Goal: Information Seeking & Learning: Learn about a topic

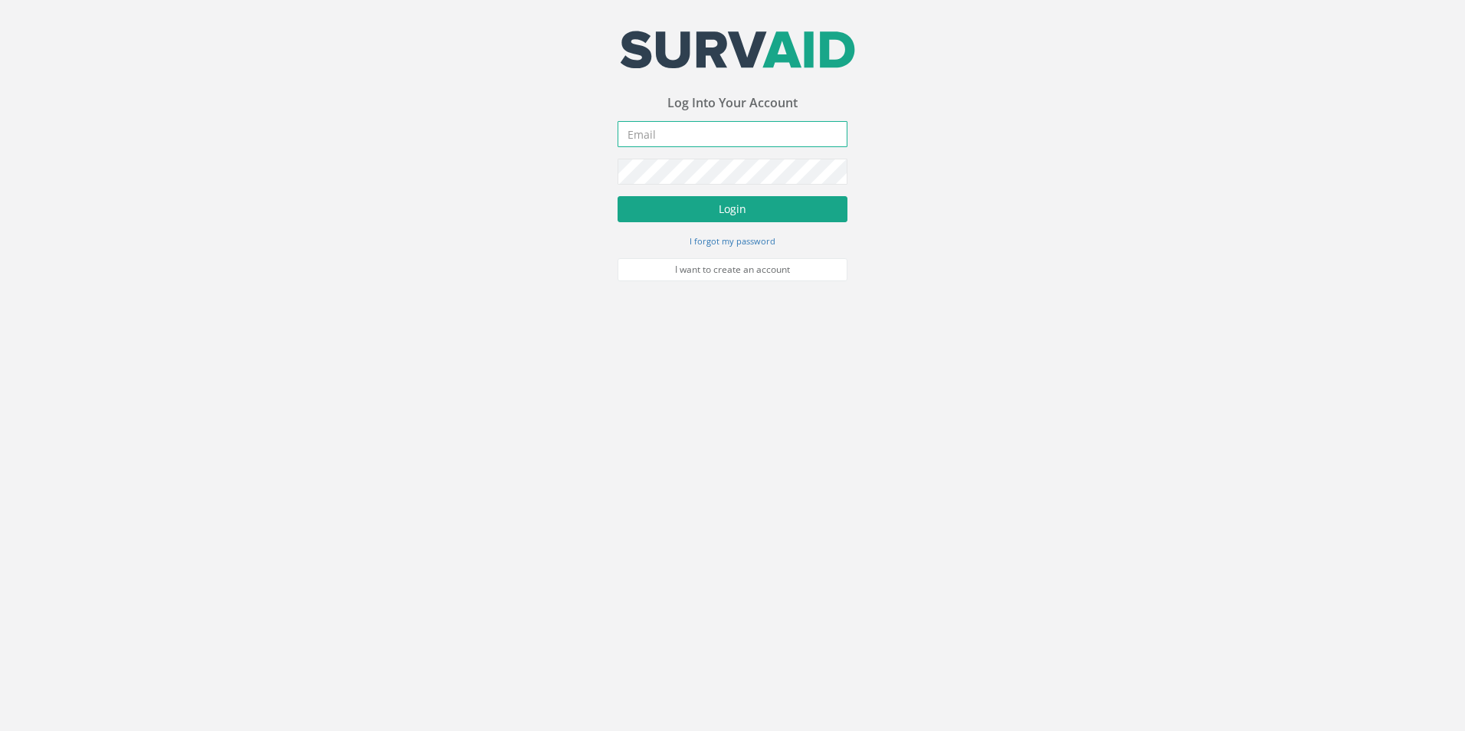
type input "[PERSON_NAME][EMAIL_ADDRESS][PERSON_NAME][DOMAIN_NAME]"
click at [762, 209] on button "Login" at bounding box center [732, 209] width 230 height 26
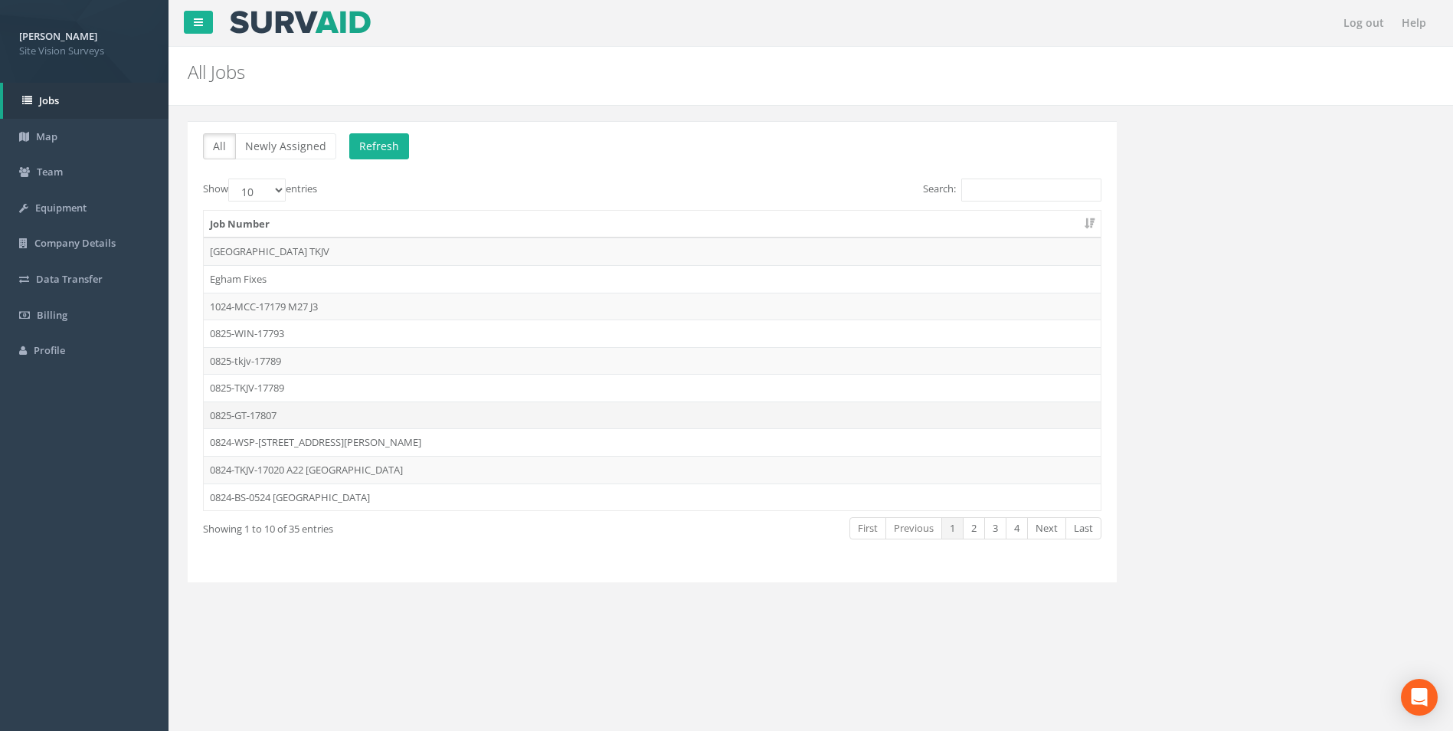
click at [346, 413] on td "0825-GT-17807" at bounding box center [652, 415] width 897 height 28
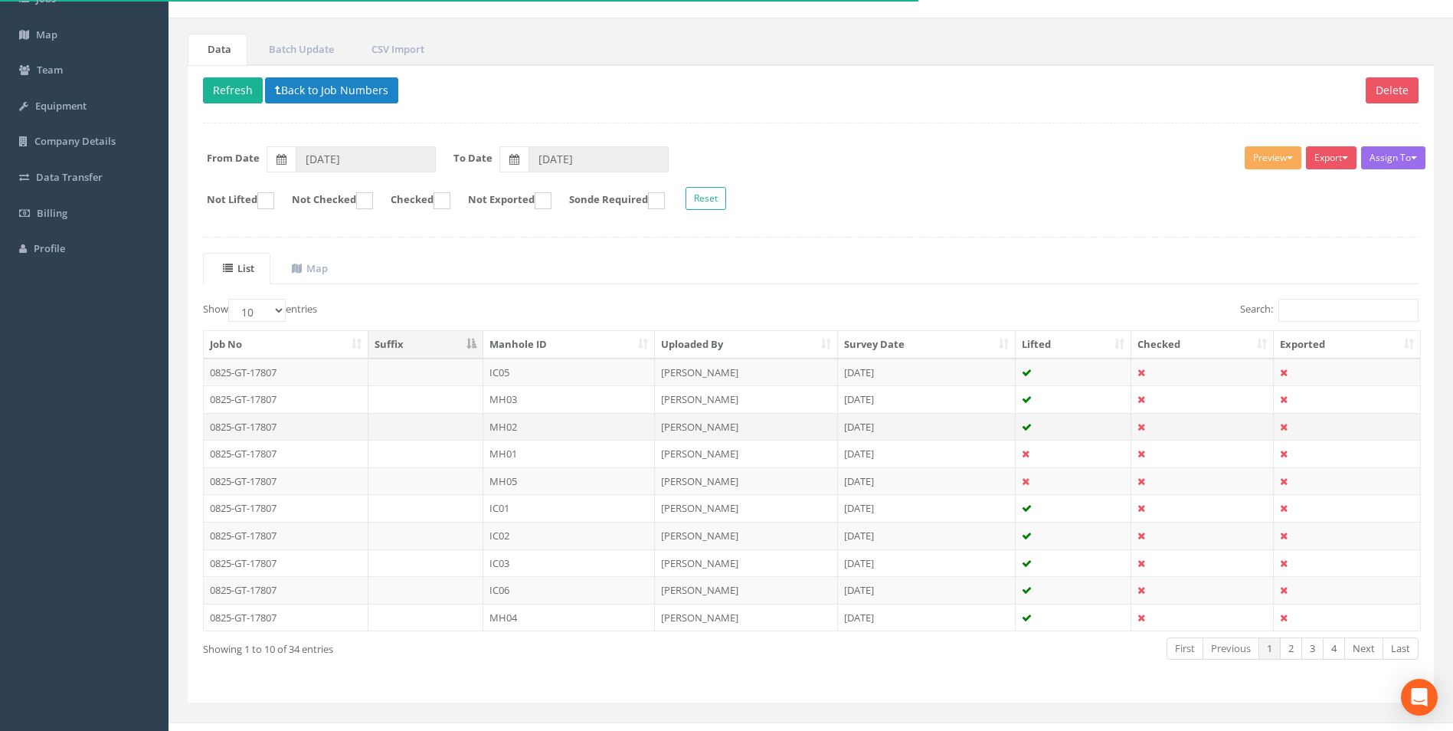
scroll to position [123, 0]
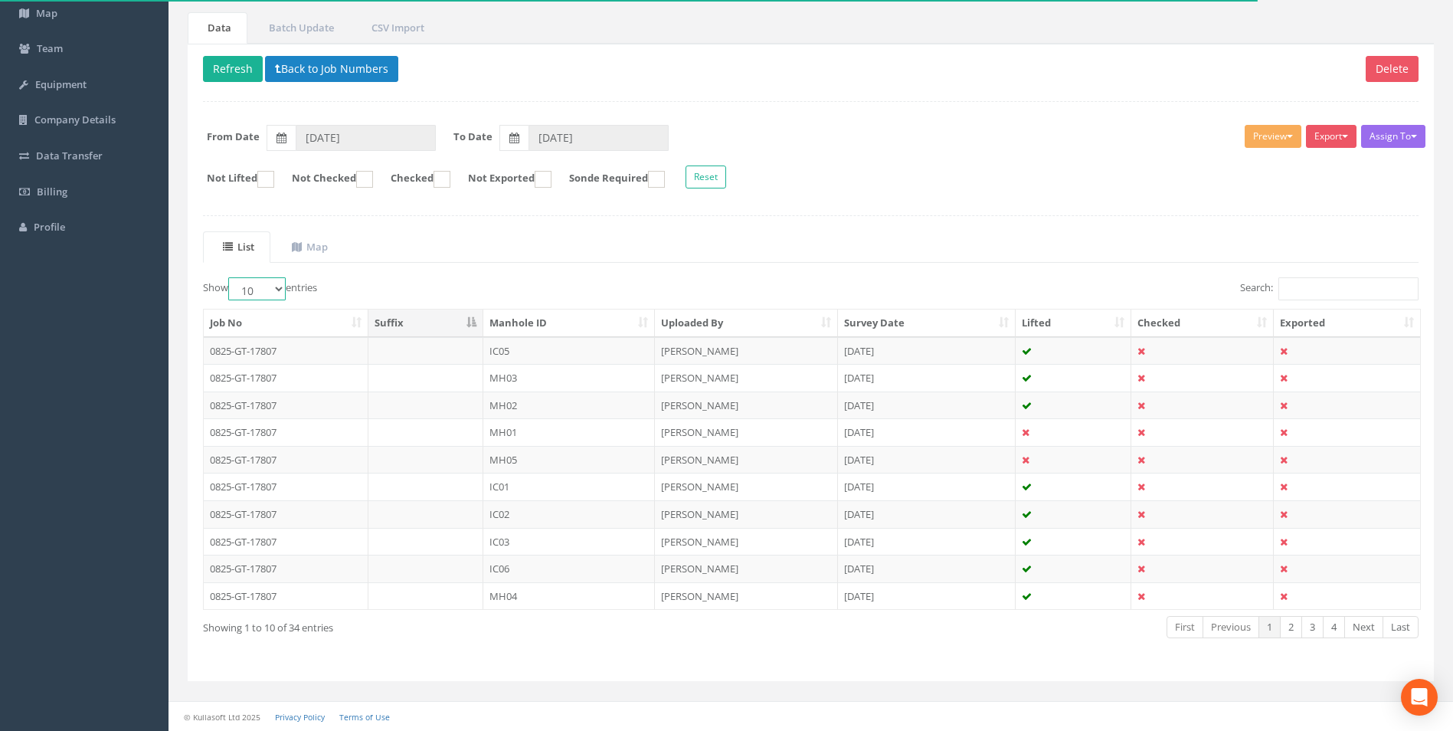
click at [282, 286] on select "10 25 50 100" at bounding box center [256, 288] width 57 height 23
select select "50"
click at [231, 277] on select "10 25 50 100" at bounding box center [256, 288] width 57 height 23
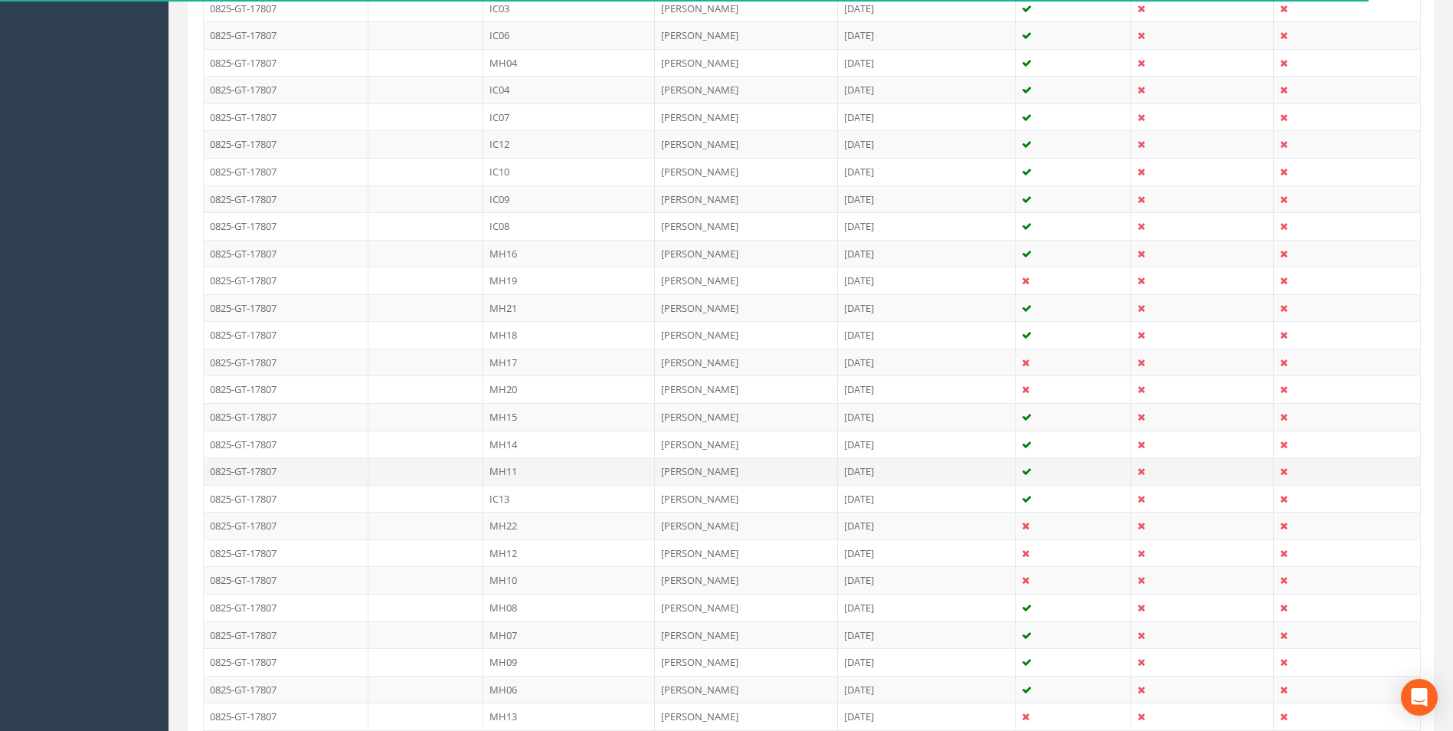
scroll to position [660, 0]
click at [686, 548] on td "[PERSON_NAME]" at bounding box center [746, 550] width 183 height 28
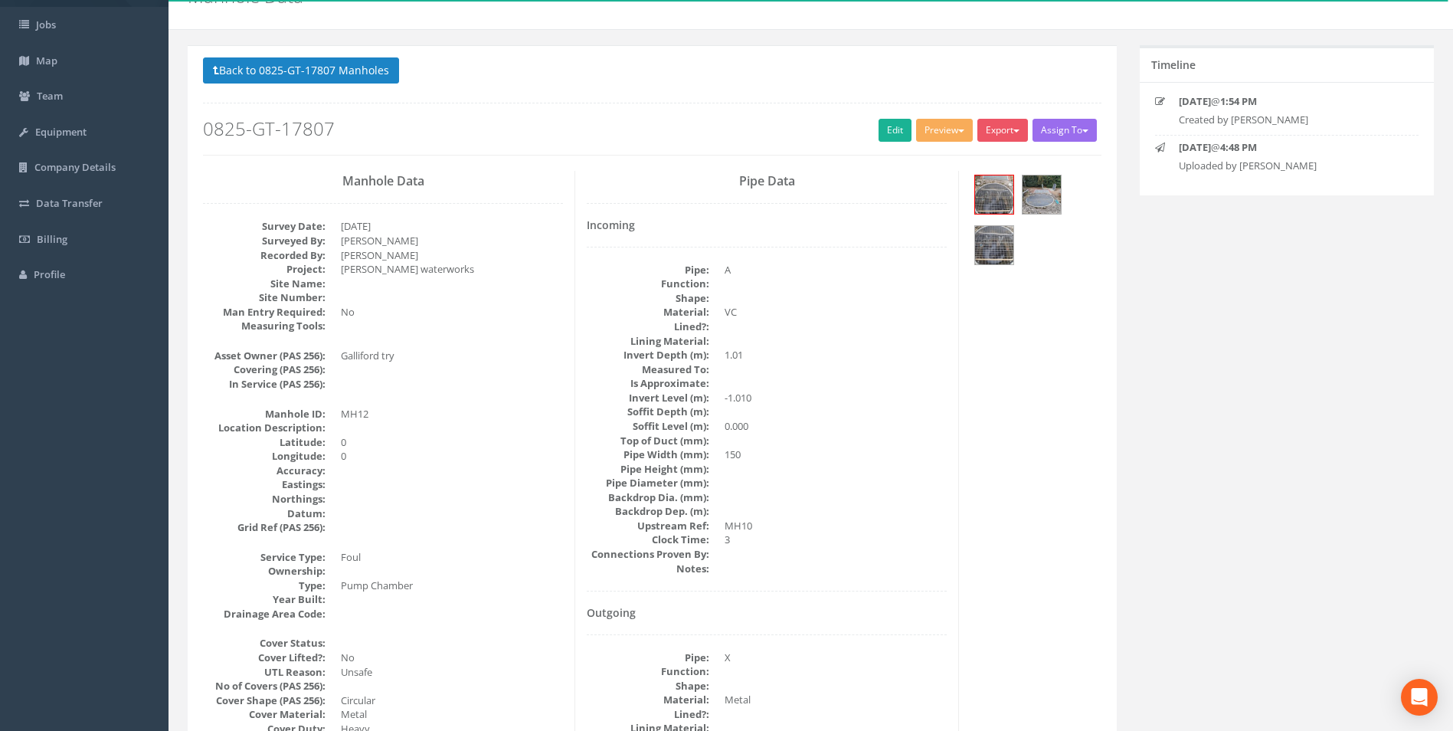
scroll to position [153, 0]
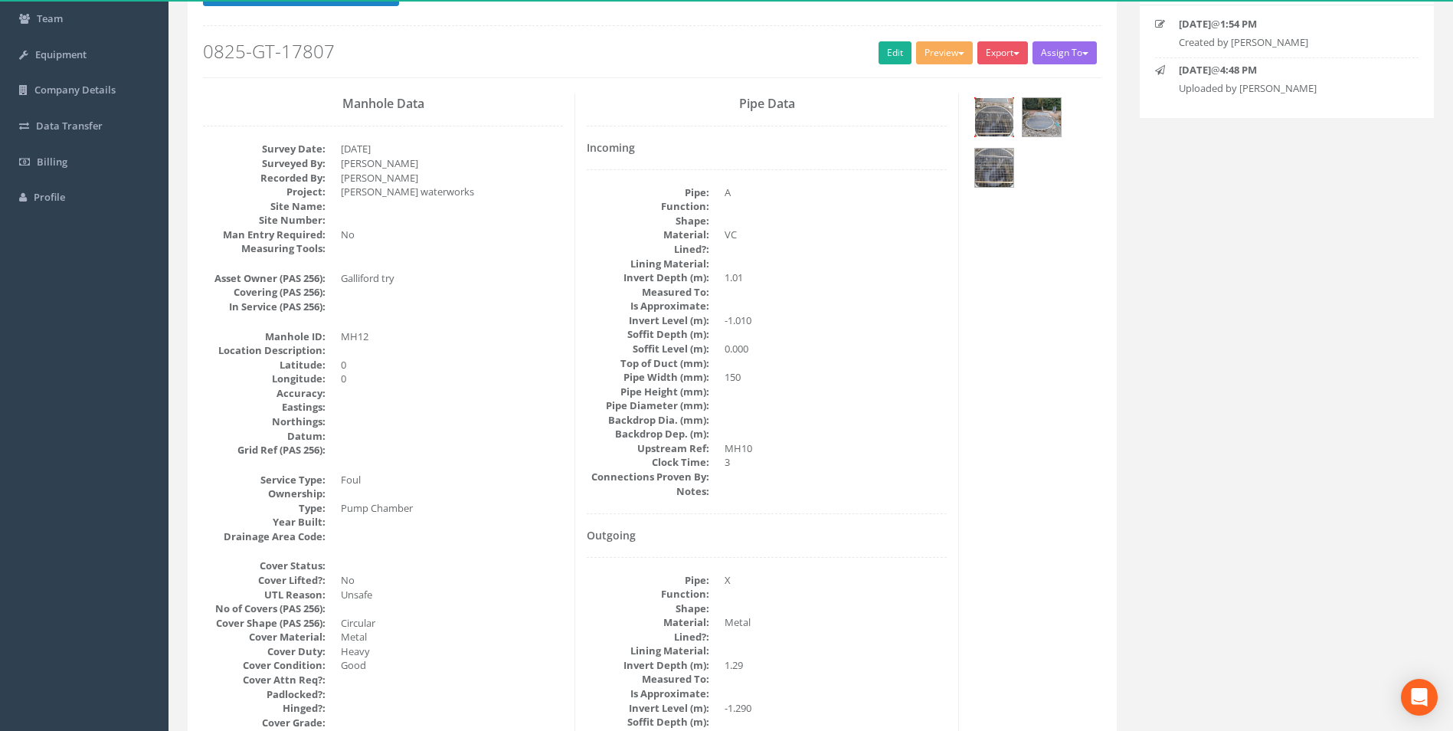
click at [1001, 120] on img at bounding box center [994, 117] width 38 height 38
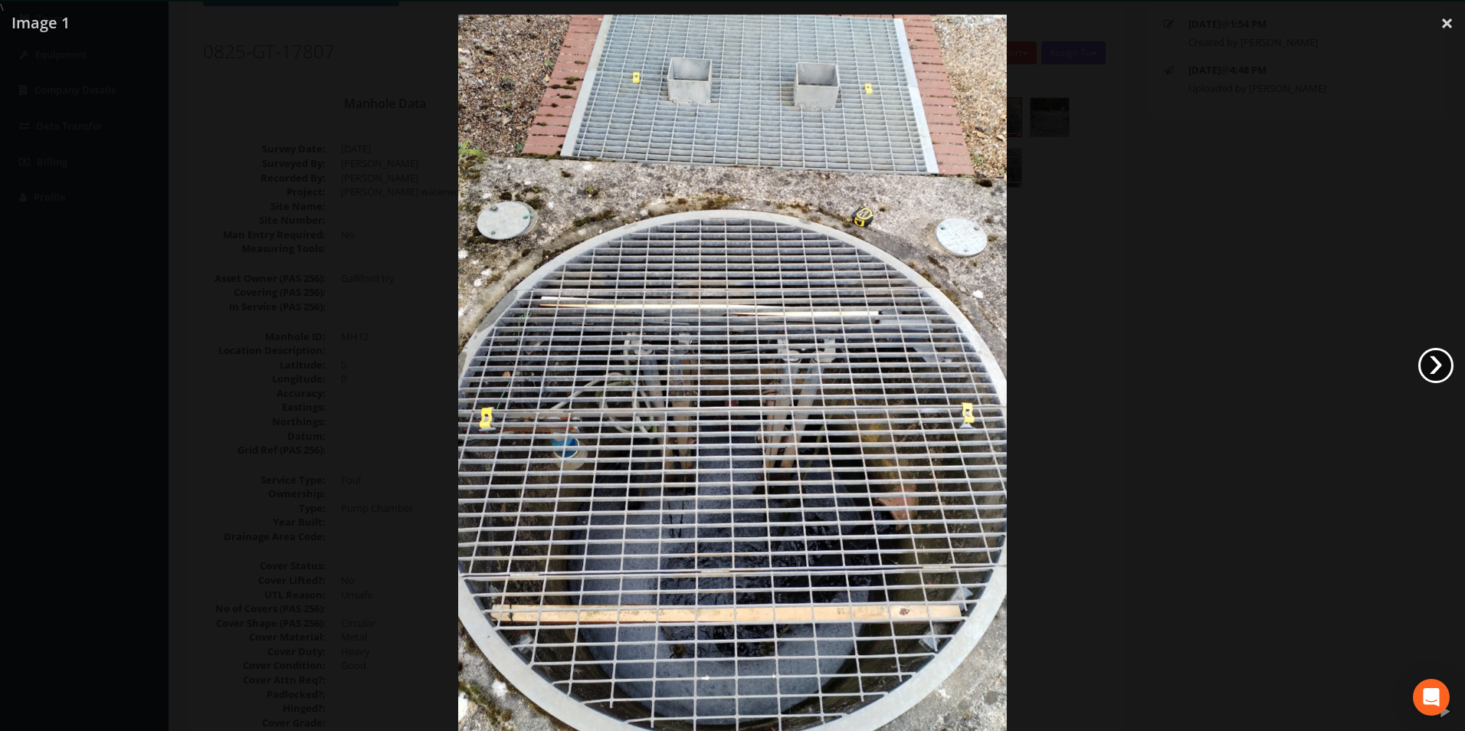
click at [1433, 375] on link "›" at bounding box center [1435, 365] width 35 height 35
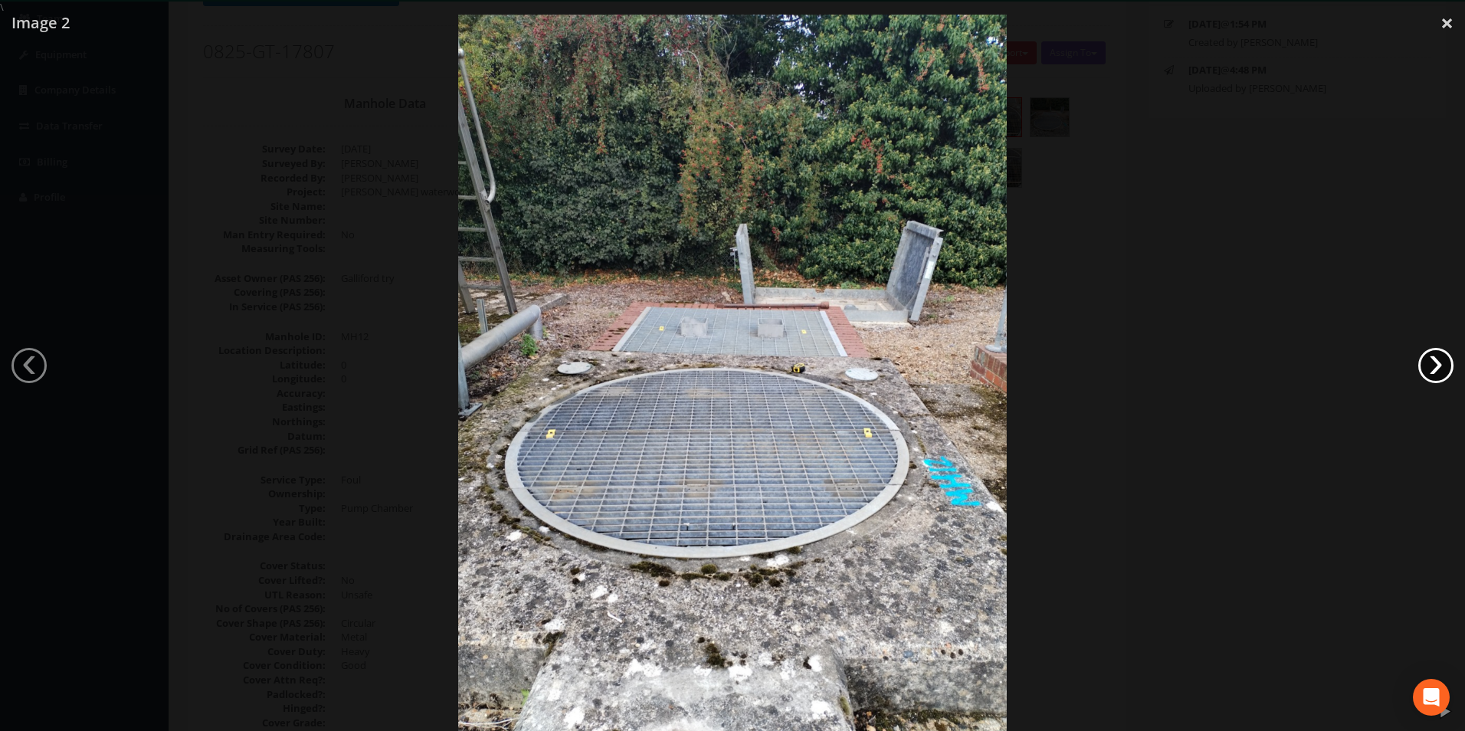
click at [1435, 375] on link "›" at bounding box center [1435, 365] width 35 height 35
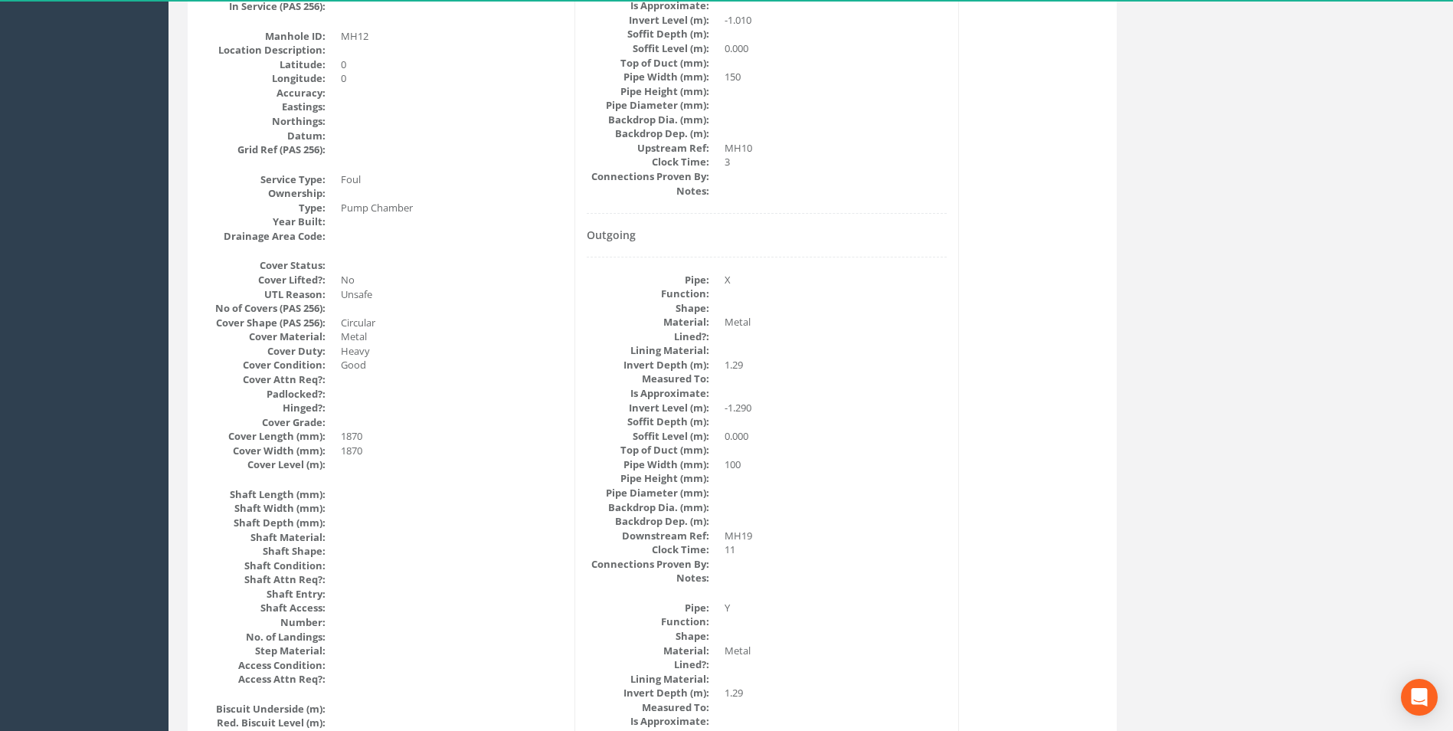
scroll to position [460, 0]
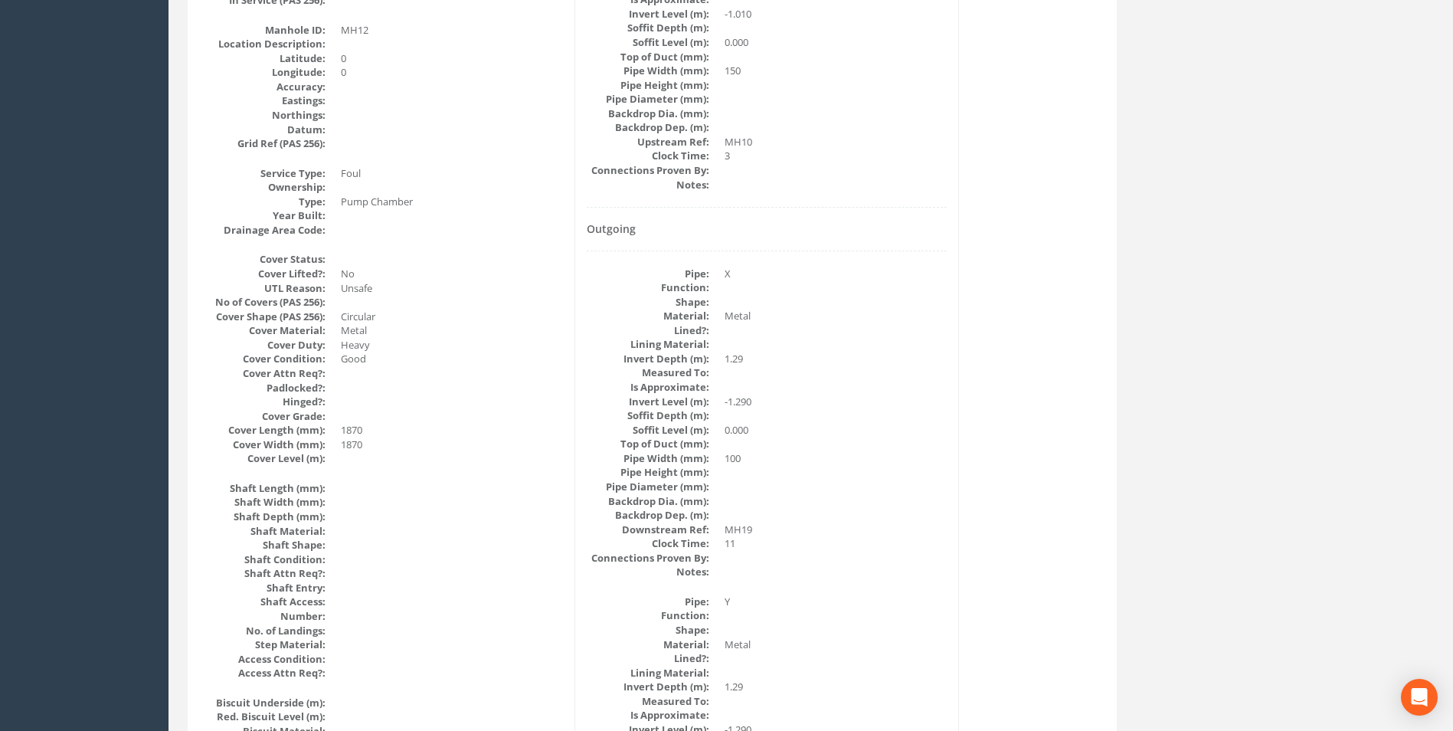
click at [116, 60] on div "[PERSON_NAME] Site Vision Surveys Logout S Jobs Map Team Equipment Company Deta…" at bounding box center [726, 721] width 1453 height 2363
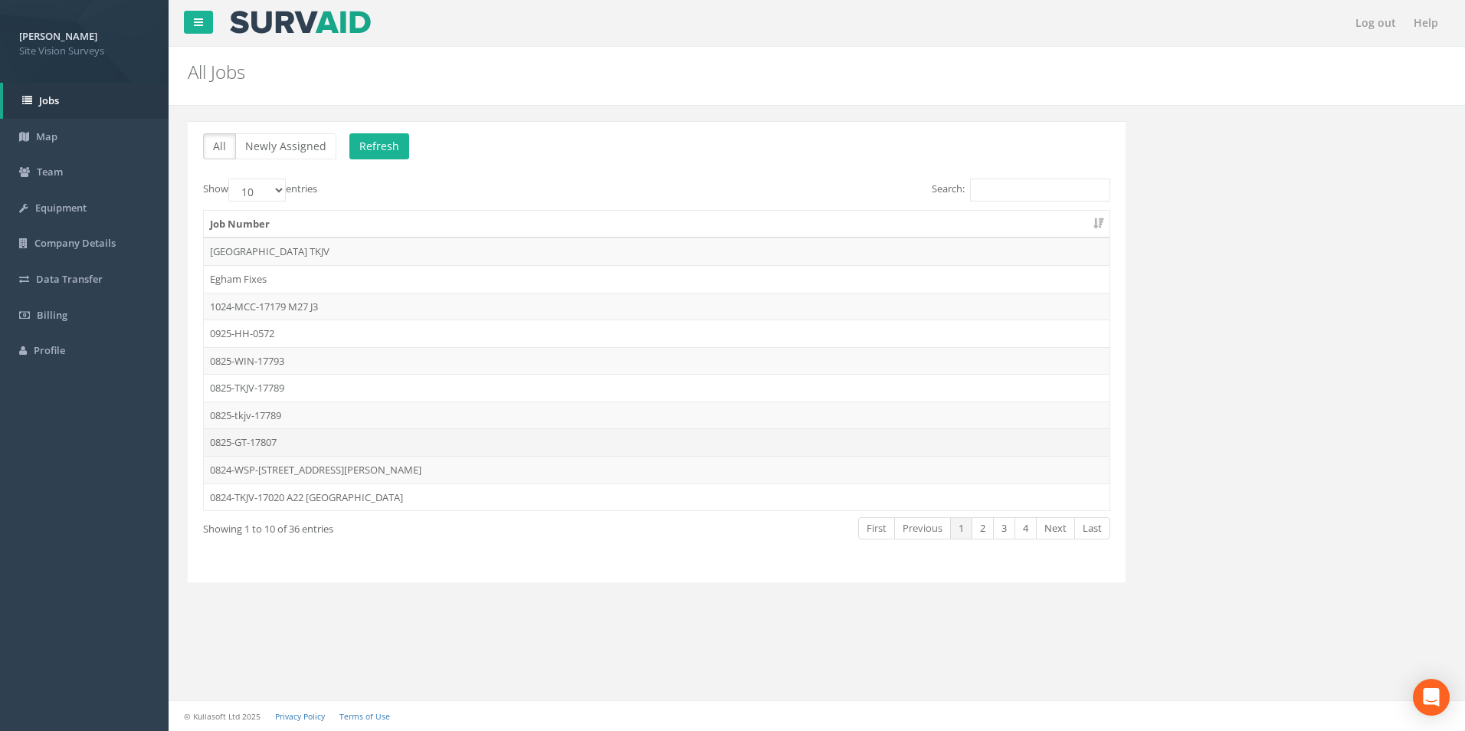
click at [298, 438] on td "0825-GT-17807" at bounding box center [657, 442] width 906 height 28
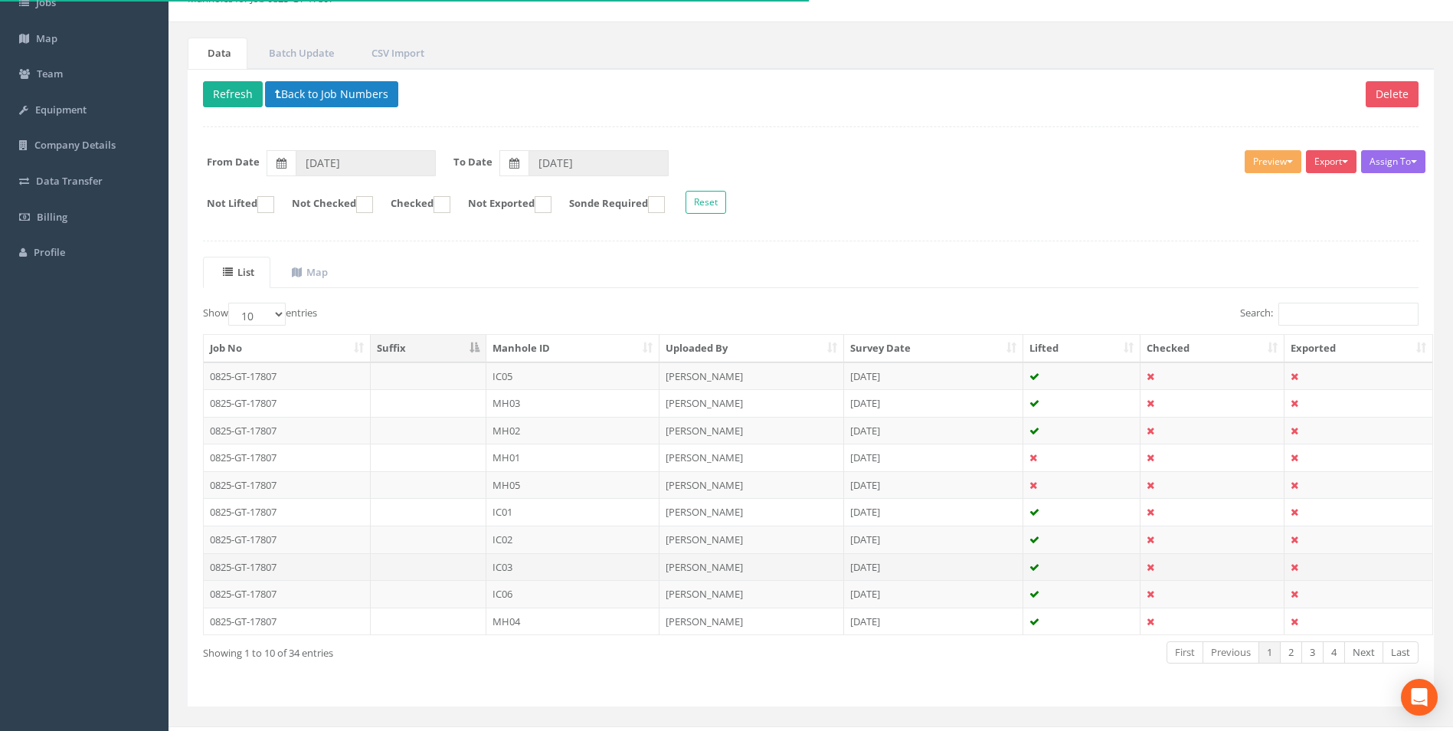
scroll to position [123, 0]
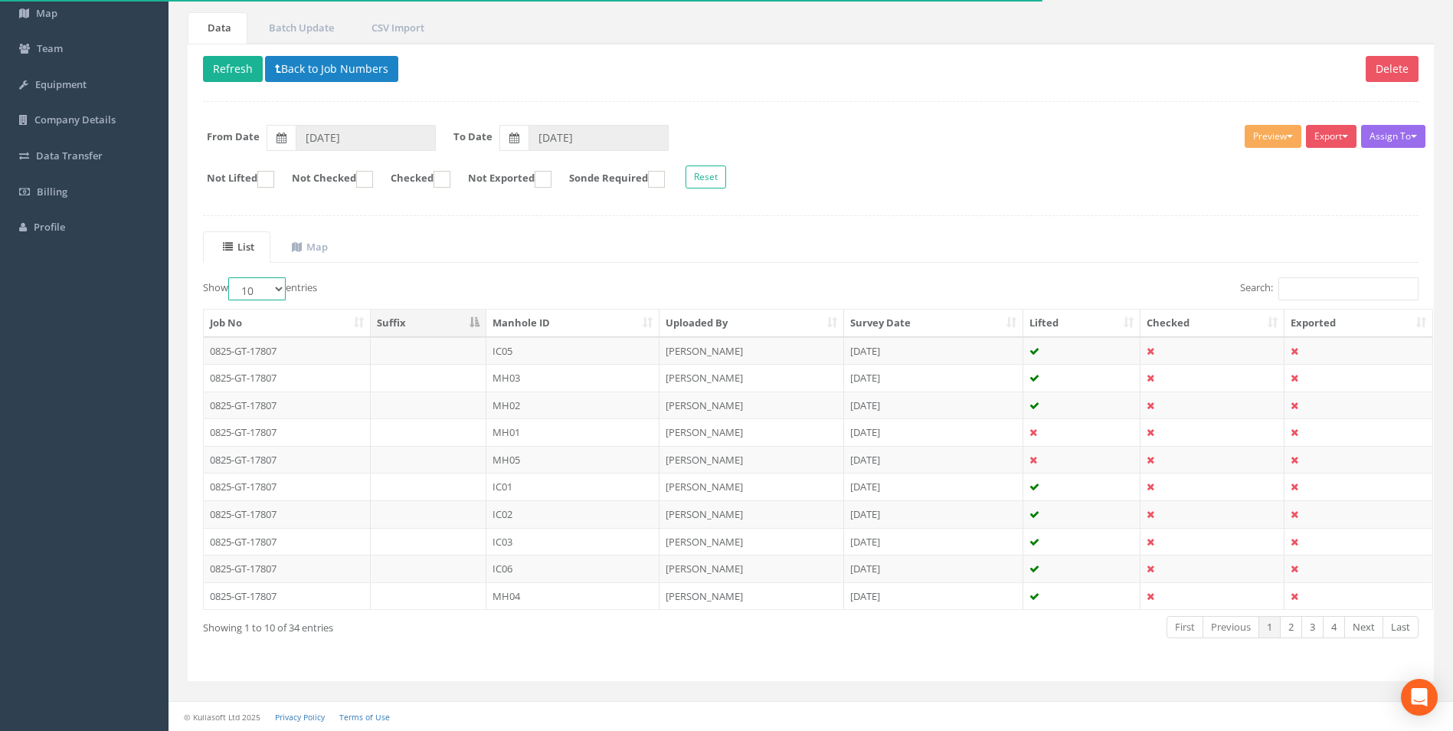
click at [283, 290] on select "10 25 50 100" at bounding box center [256, 288] width 57 height 23
click at [231, 277] on select "10 25 50 100" at bounding box center [256, 288] width 57 height 23
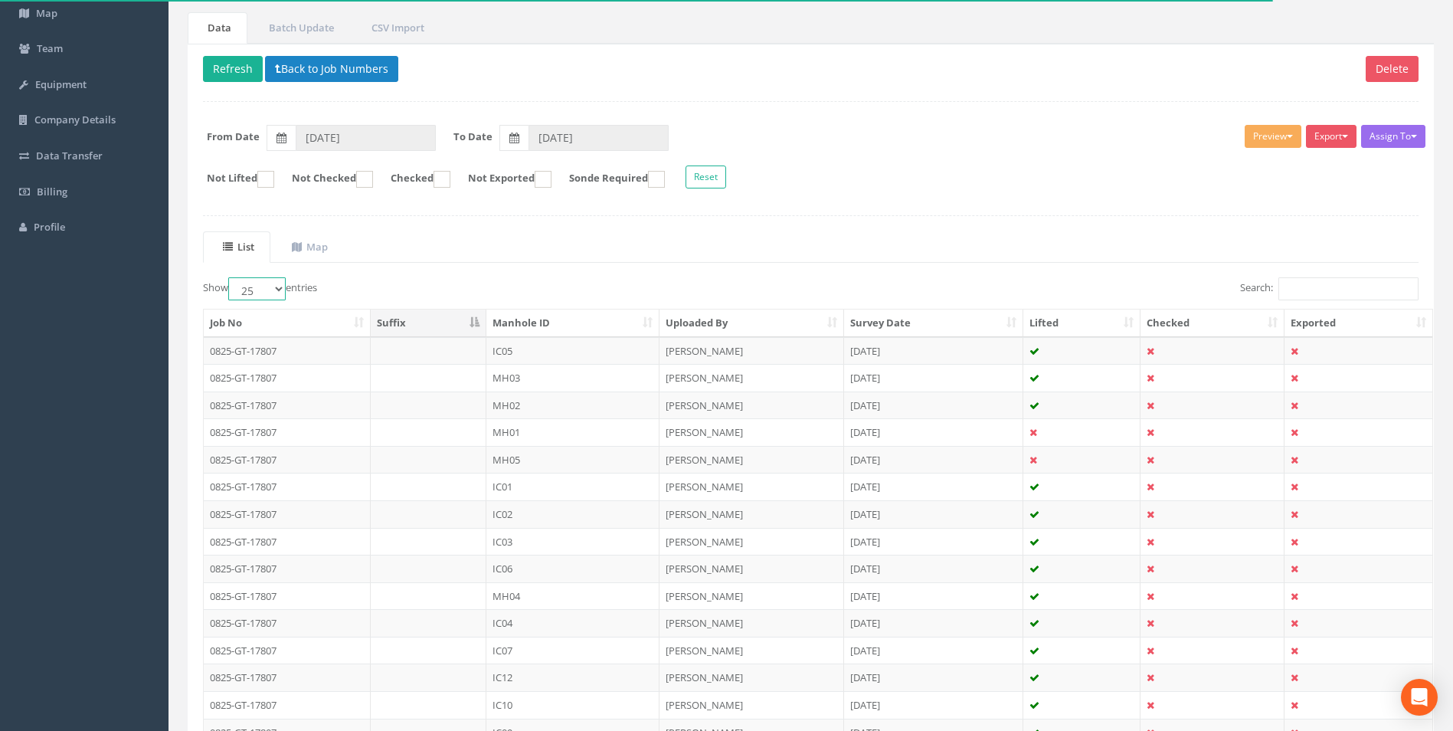
click at [273, 284] on select "10 25 50 100" at bounding box center [256, 288] width 57 height 23
select select "50"
click at [231, 277] on select "10 25 50 100" at bounding box center [256, 288] width 57 height 23
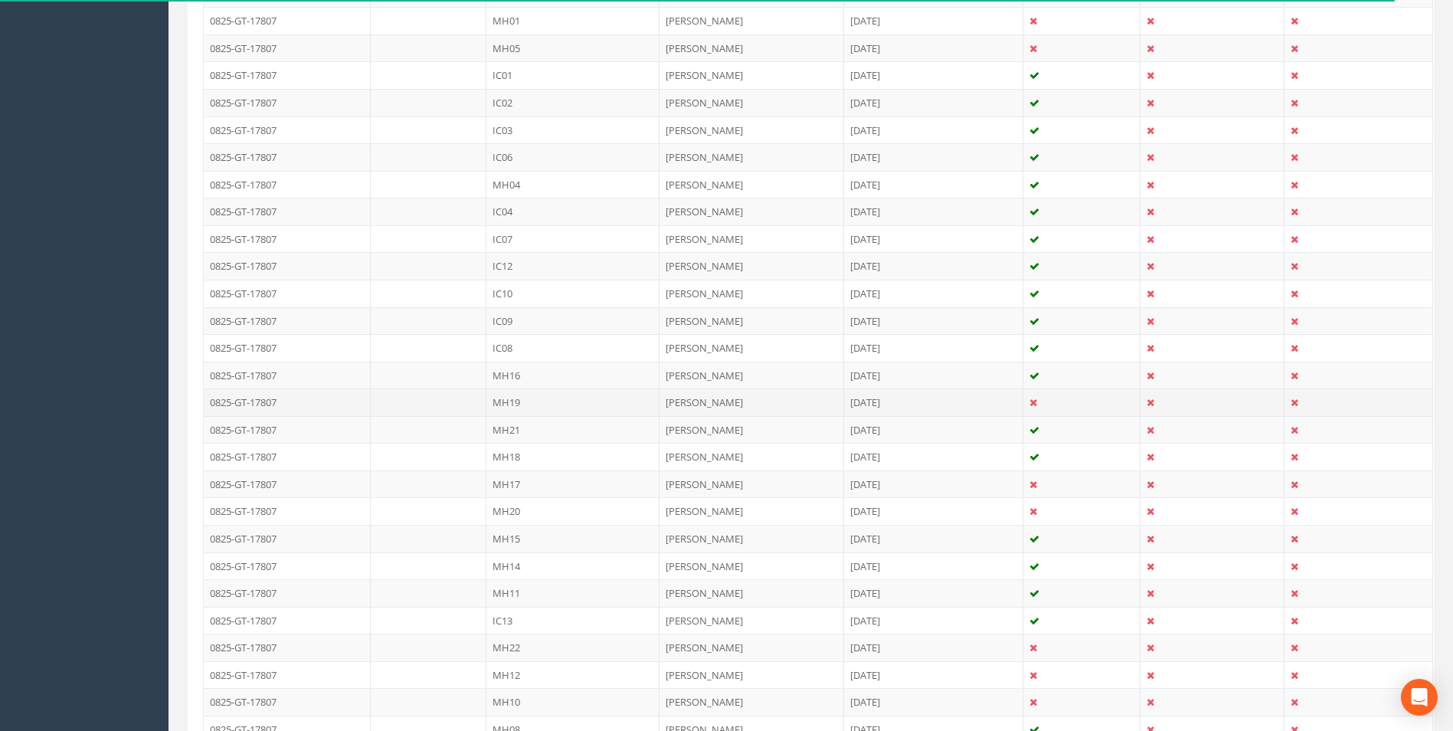
scroll to position [583, 0]
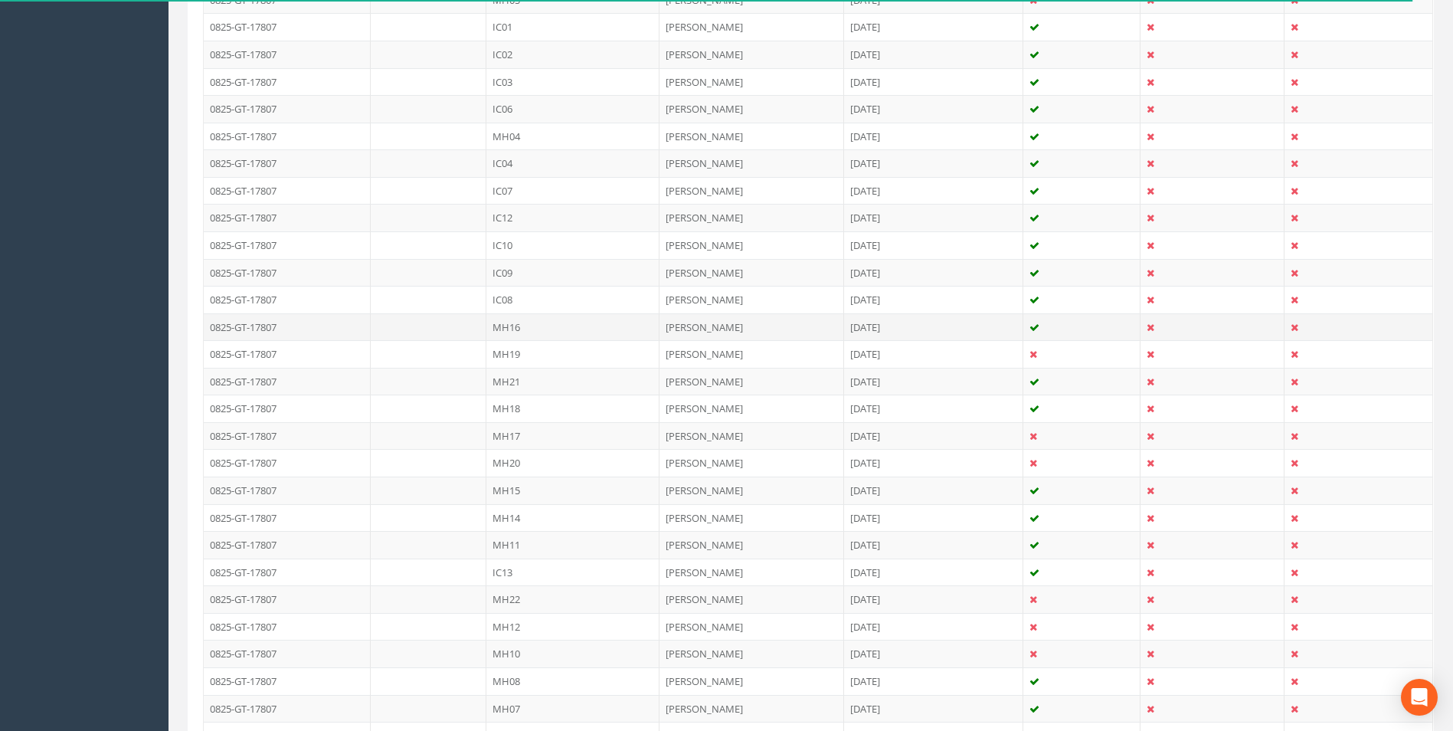
click at [545, 329] on td "MH16" at bounding box center [572, 327] width 173 height 28
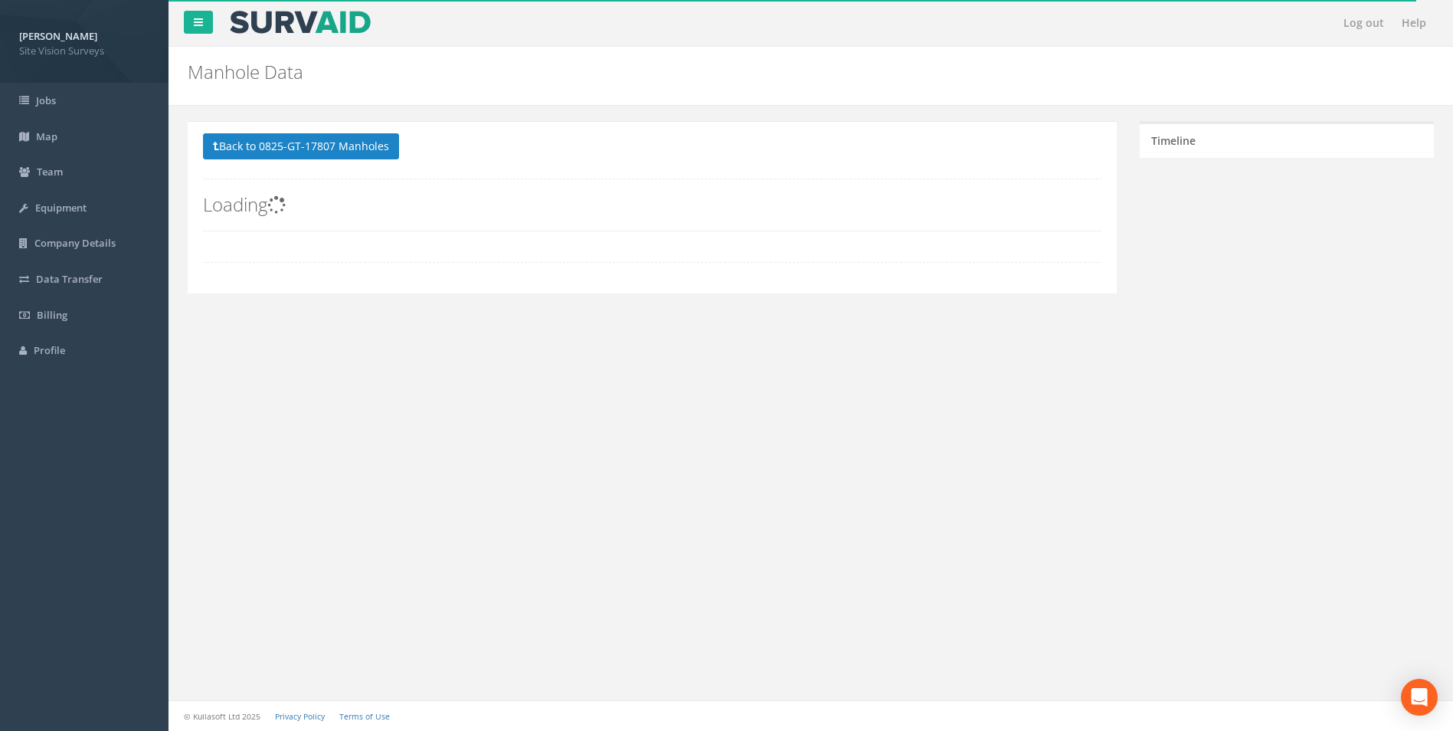
scroll to position [0, 0]
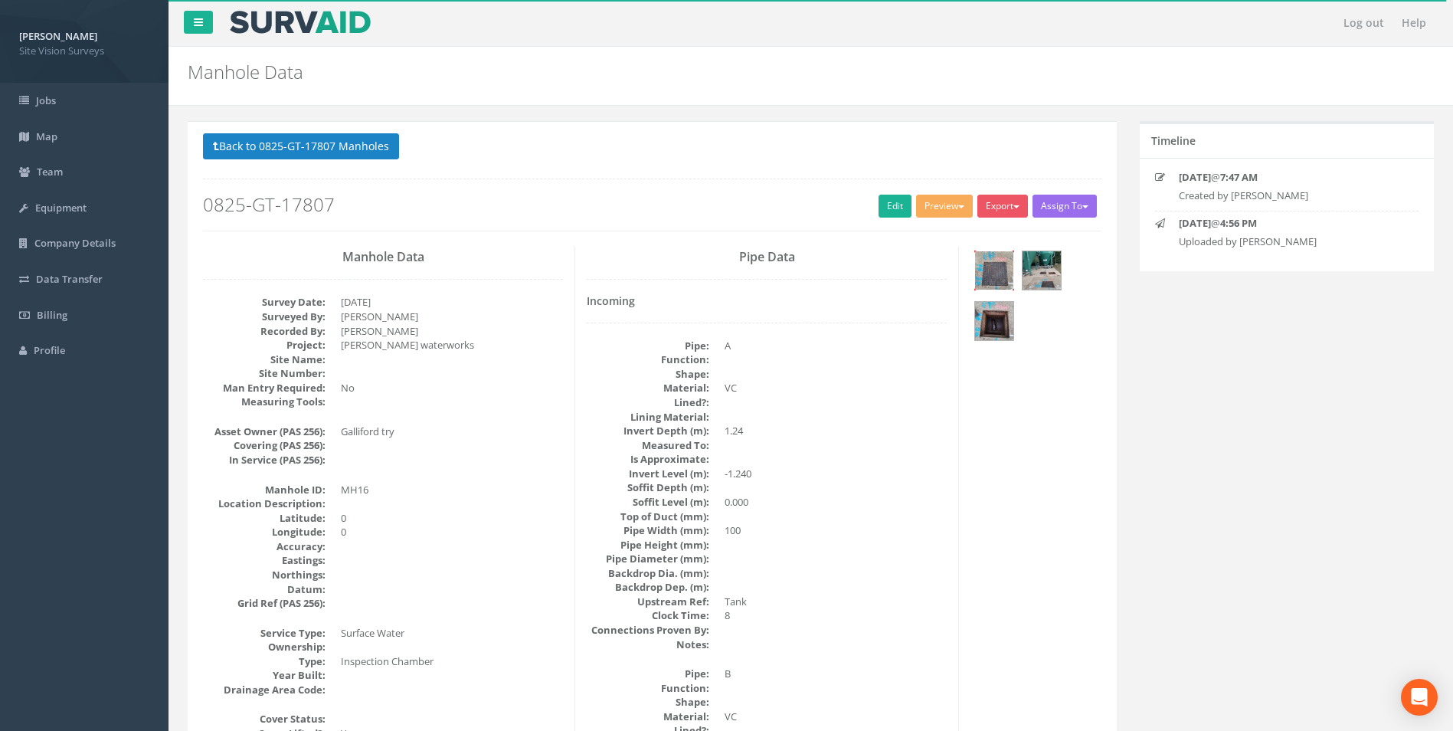
click at [999, 270] on img at bounding box center [994, 270] width 38 height 38
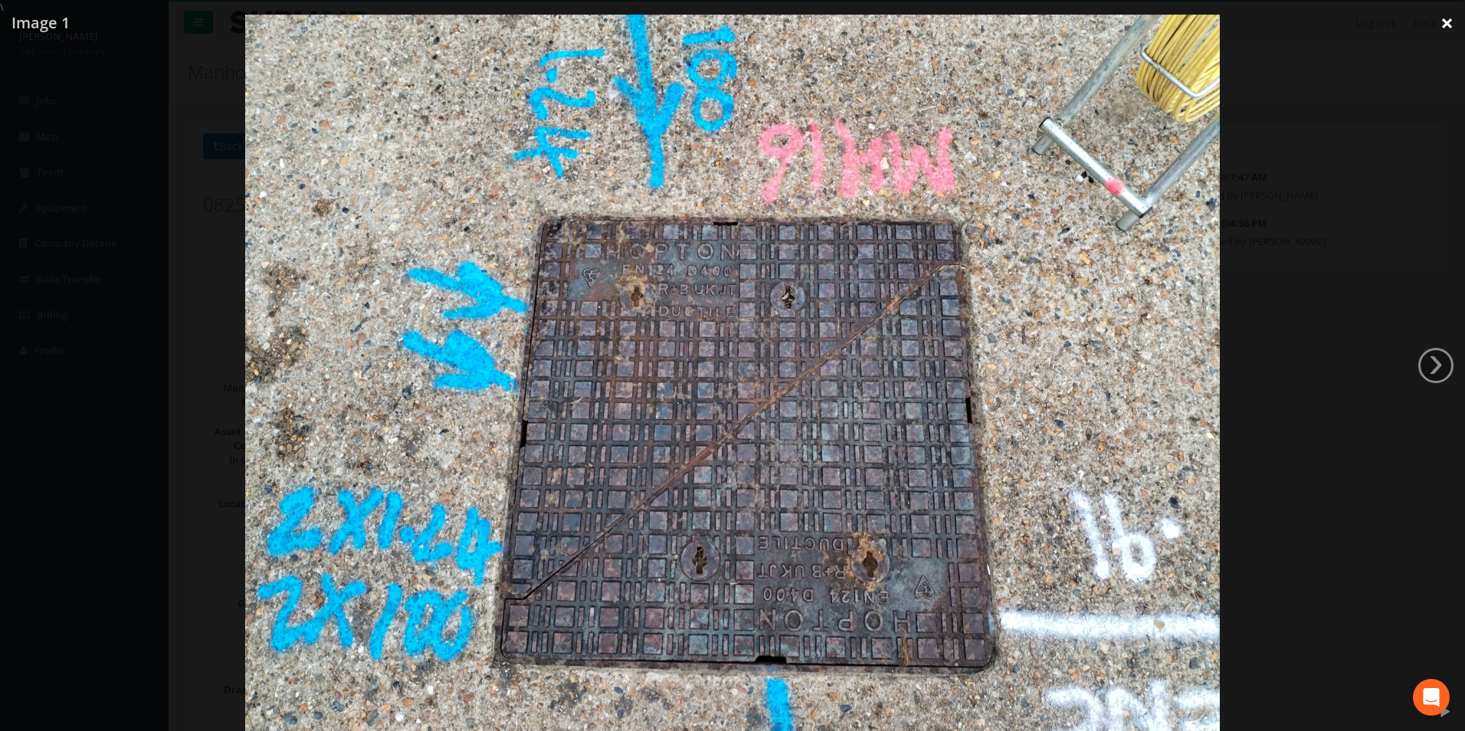
click at [1450, 24] on link "×" at bounding box center [1447, 23] width 36 height 46
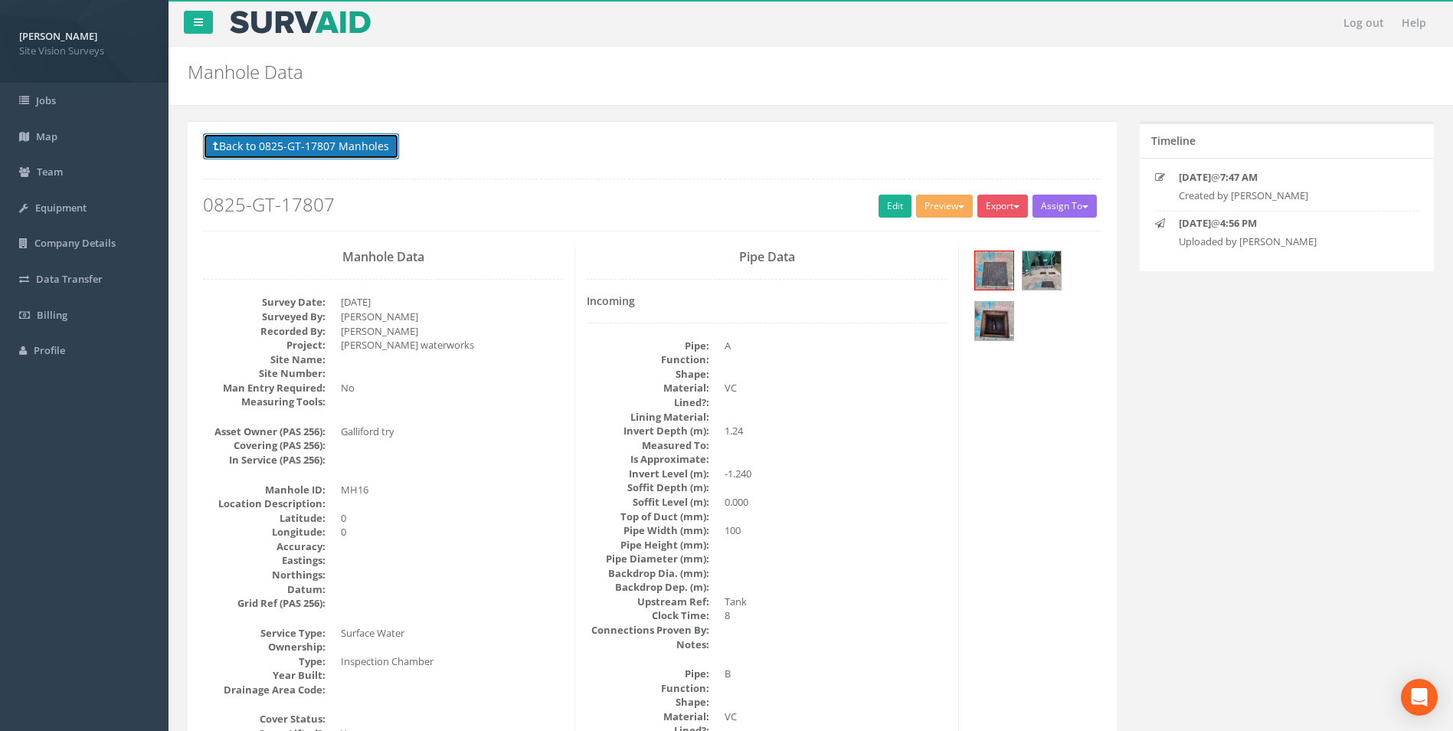
click at [294, 142] on button "Back to 0825-GT-17807 Manholes" at bounding box center [301, 146] width 196 height 26
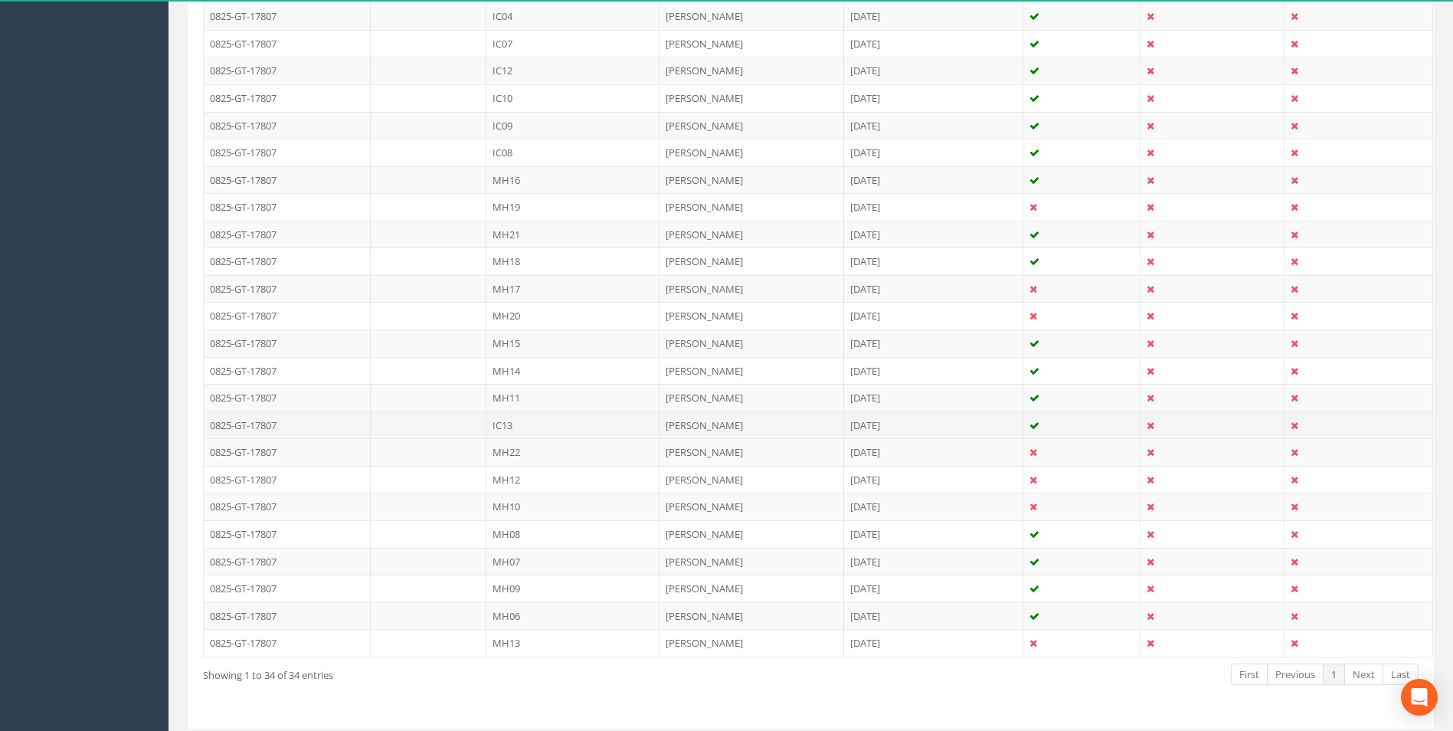
scroll to position [778, 0]
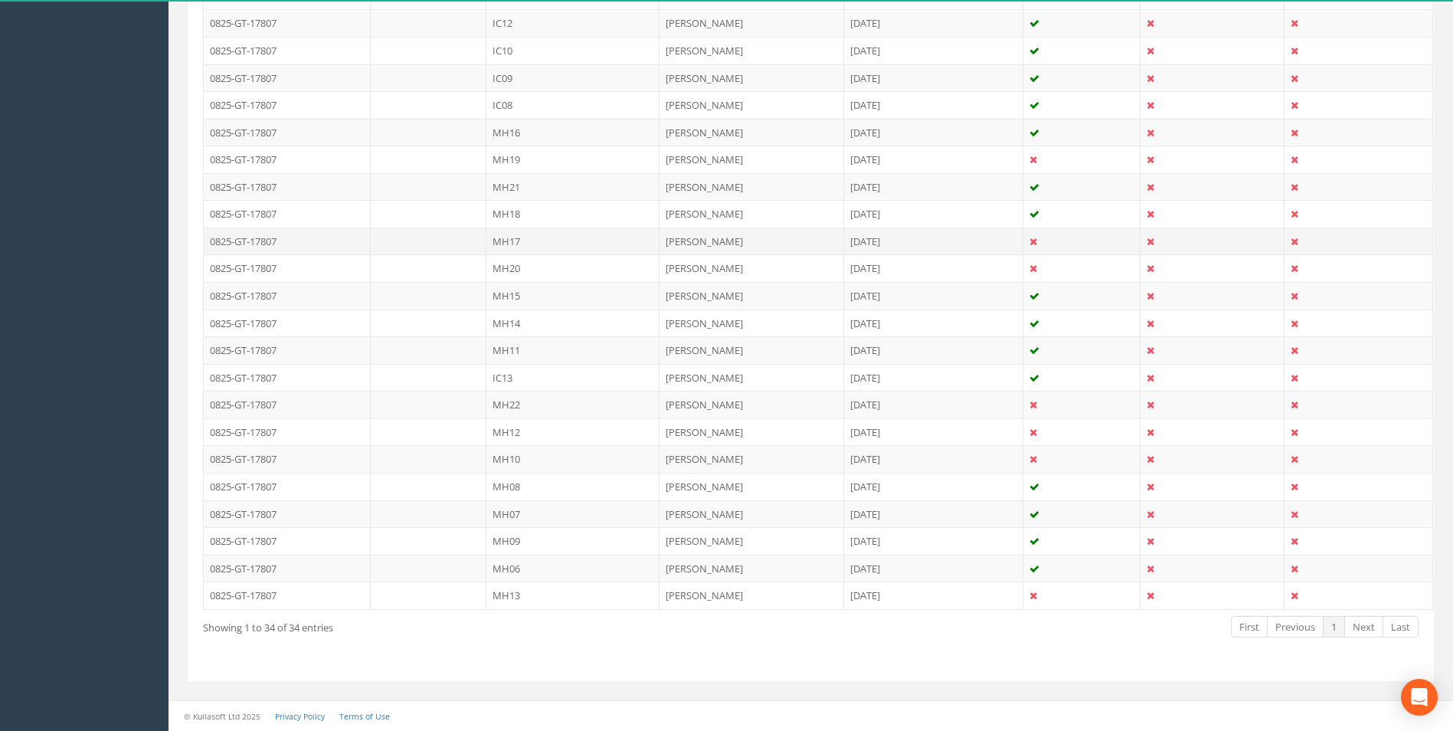
click at [578, 240] on td "MH17" at bounding box center [572, 242] width 173 height 28
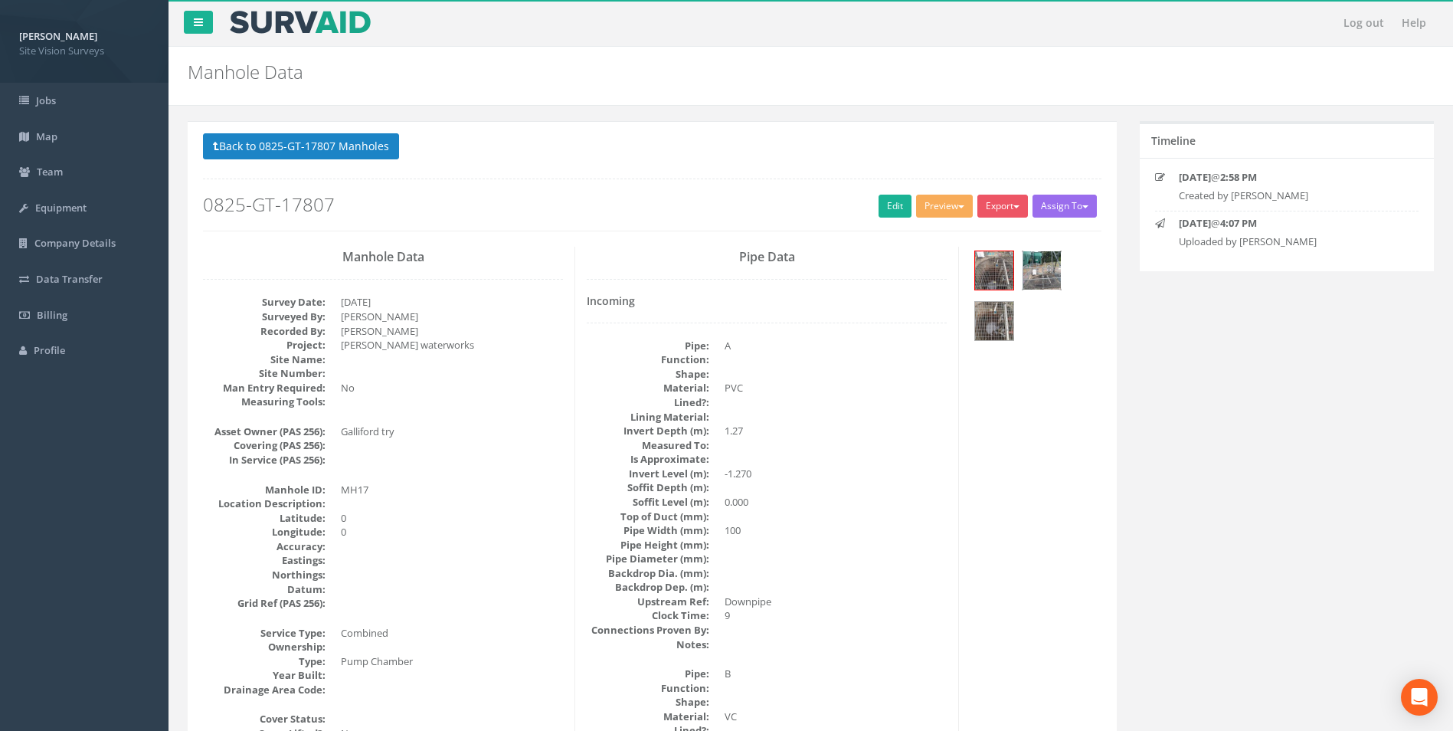
click at [1030, 273] on img at bounding box center [1042, 270] width 38 height 38
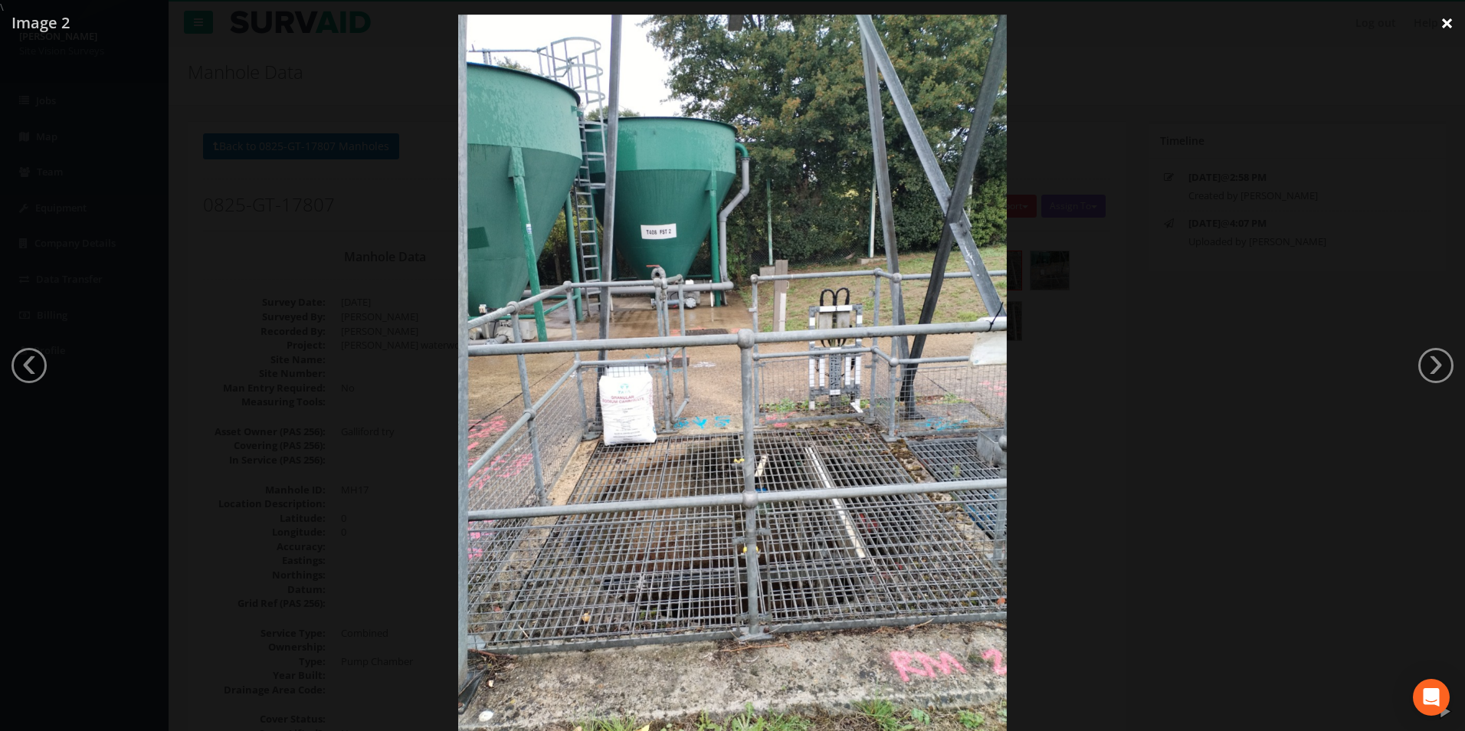
click at [1443, 28] on link "×" at bounding box center [1447, 23] width 36 height 46
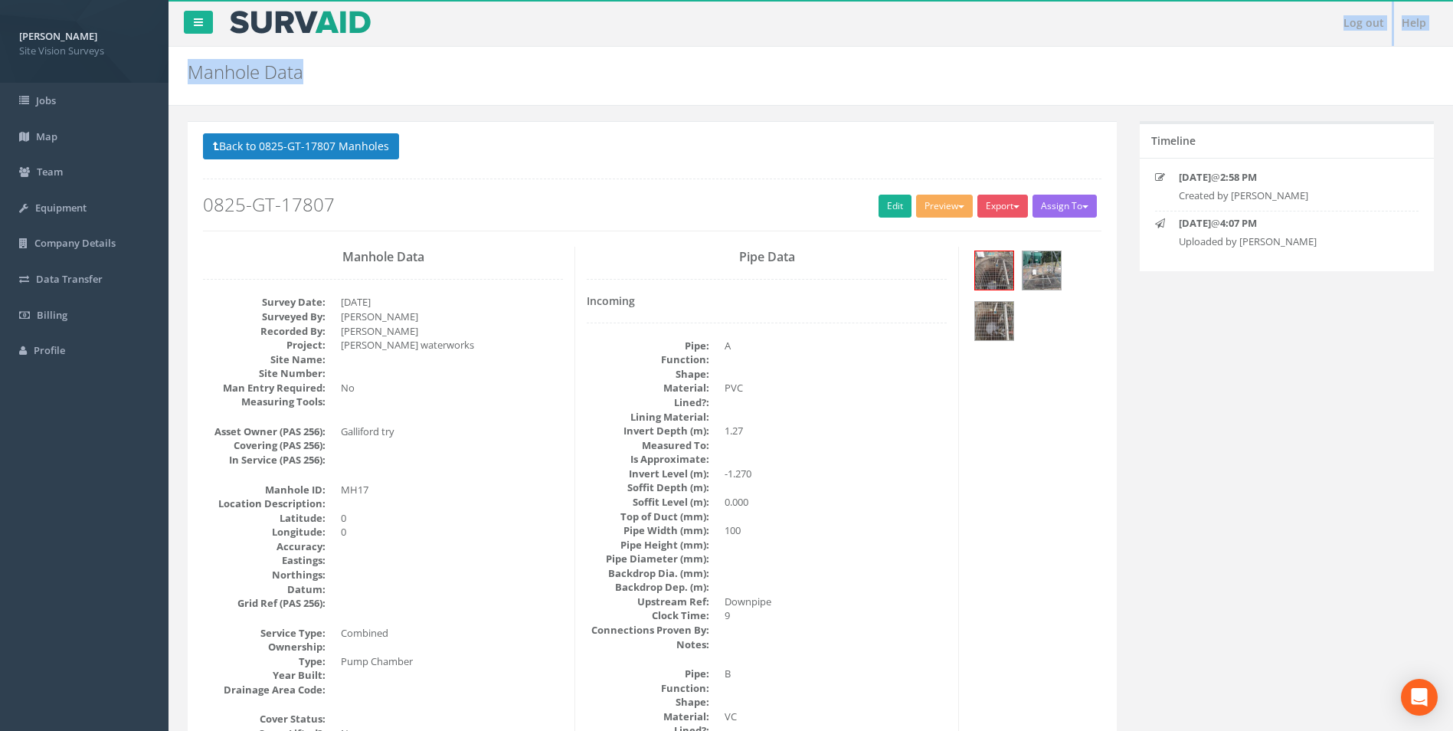
drag, startPoint x: 70, startPoint y: -57, endPoint x: 8, endPoint y: -57, distance: 61.3
click at [8, 0] on html "[PERSON_NAME] Site Vision Surveys Logout S Jobs Map Team Equipment Company Deta…" at bounding box center [726, 365] width 1453 height 731
click at [346, 147] on button "Back to 0825-GT-17807 Manholes" at bounding box center [301, 146] width 196 height 26
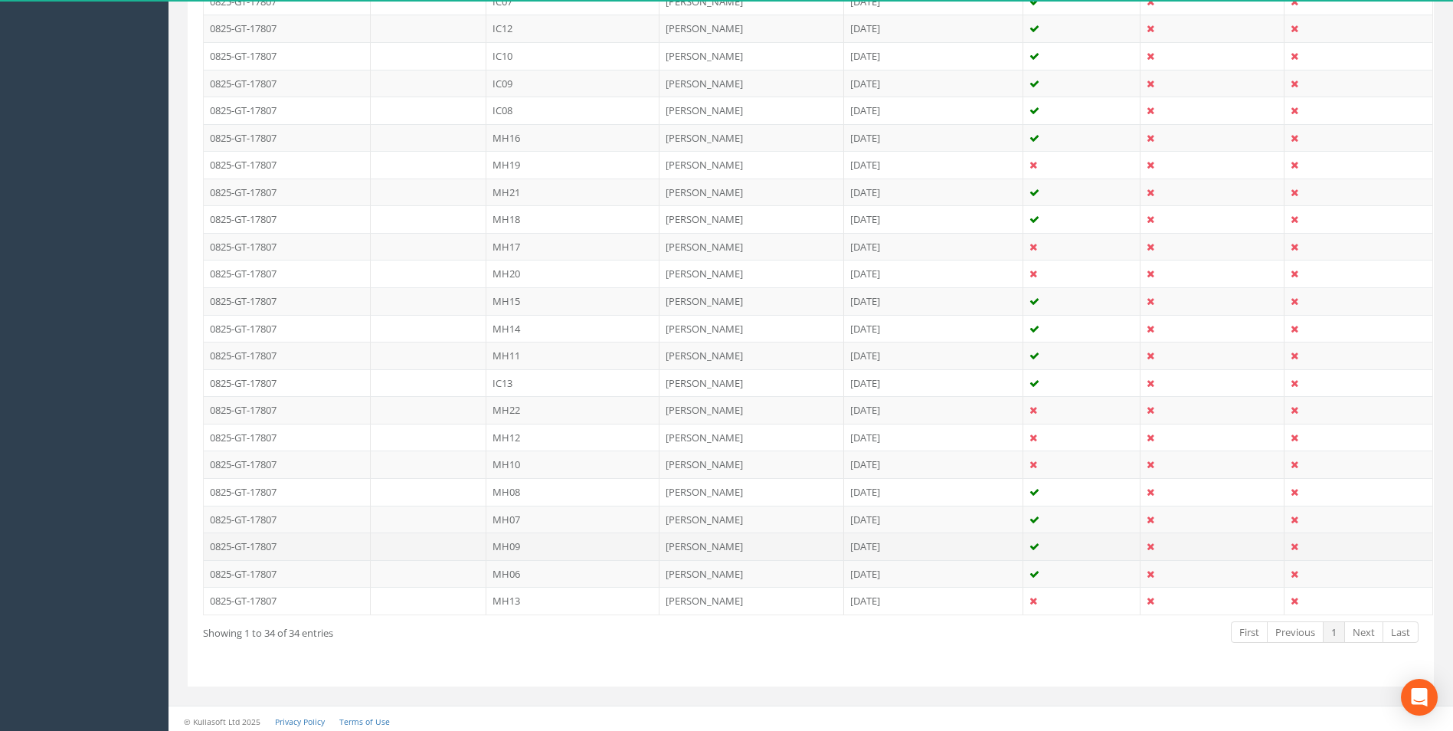
scroll to position [778, 0]
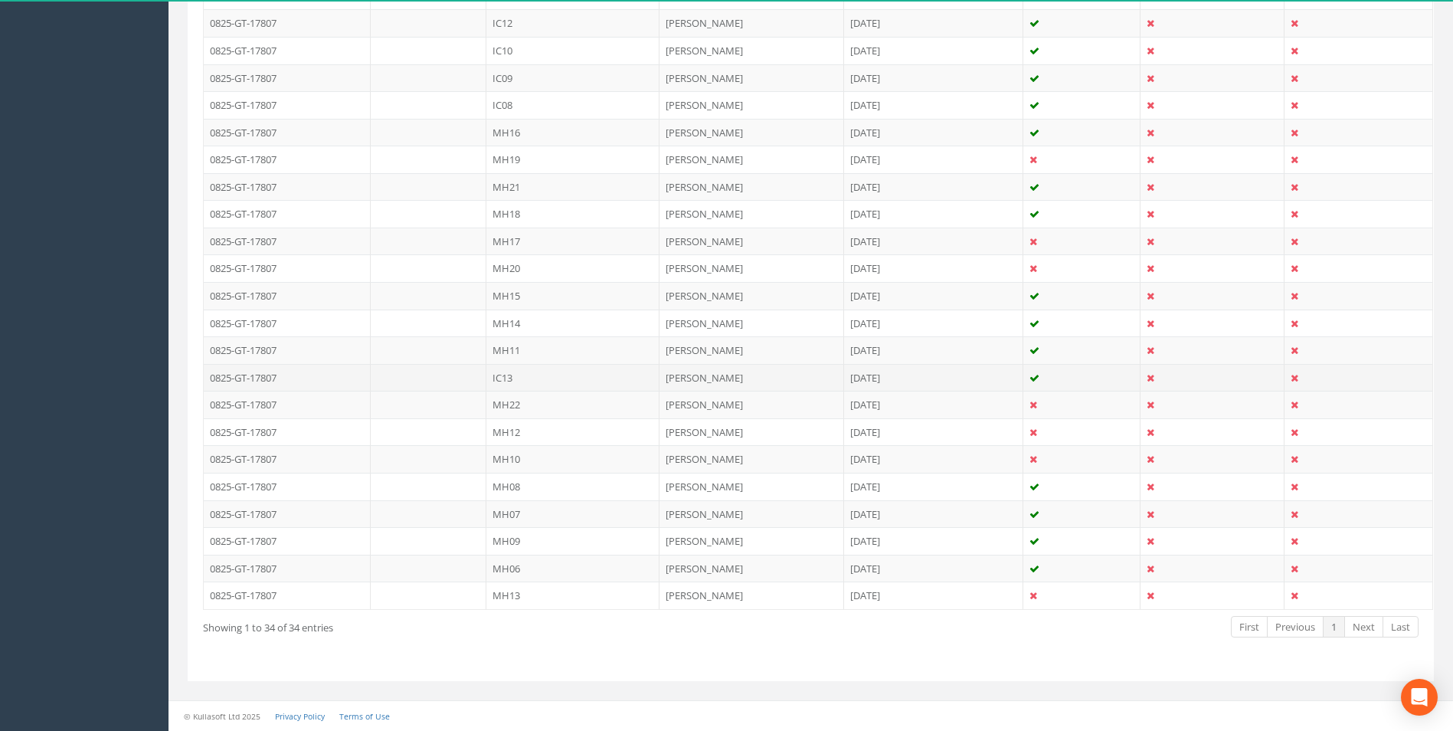
click at [611, 378] on td "IC13" at bounding box center [572, 378] width 173 height 28
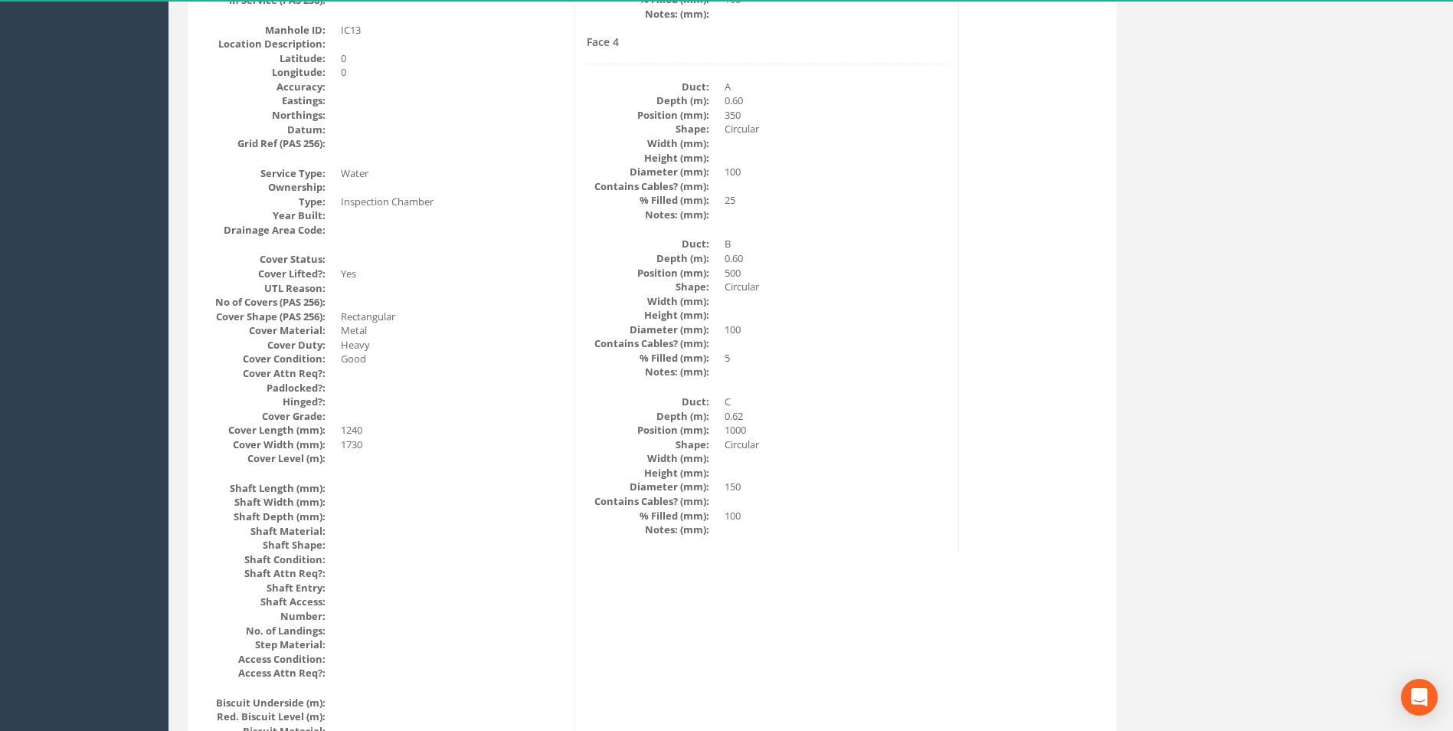
scroll to position [0, 0]
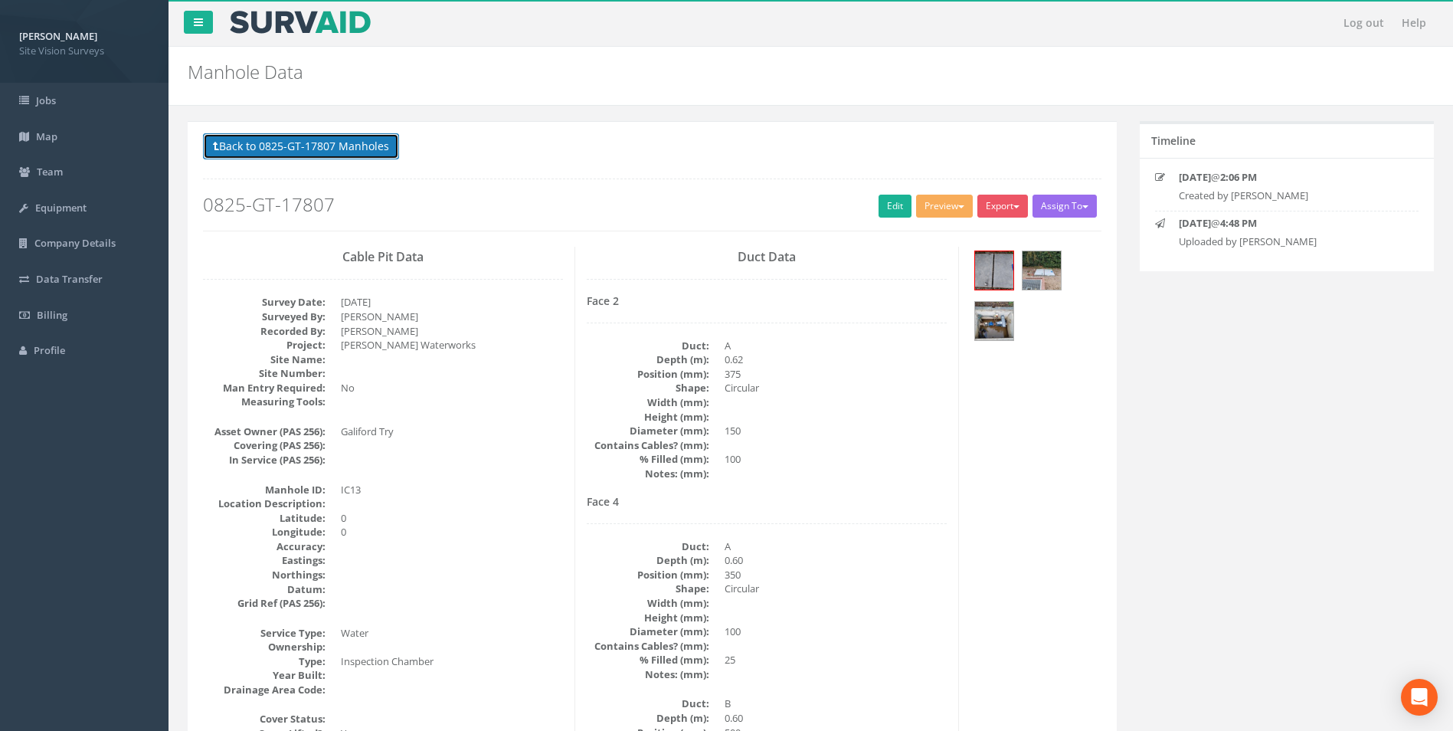
click at [249, 151] on button "Back to 0825-GT-17807 Manholes" at bounding box center [301, 146] width 196 height 26
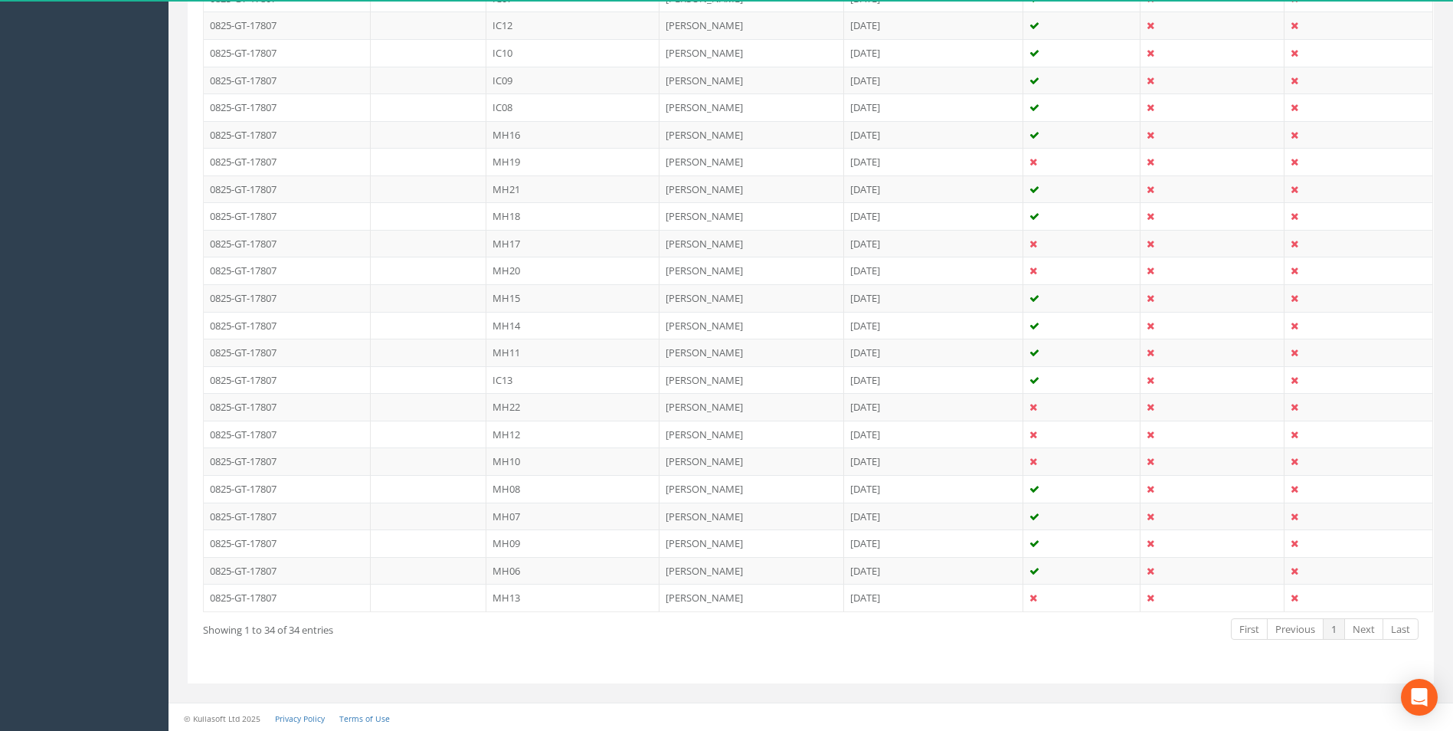
scroll to position [778, 0]
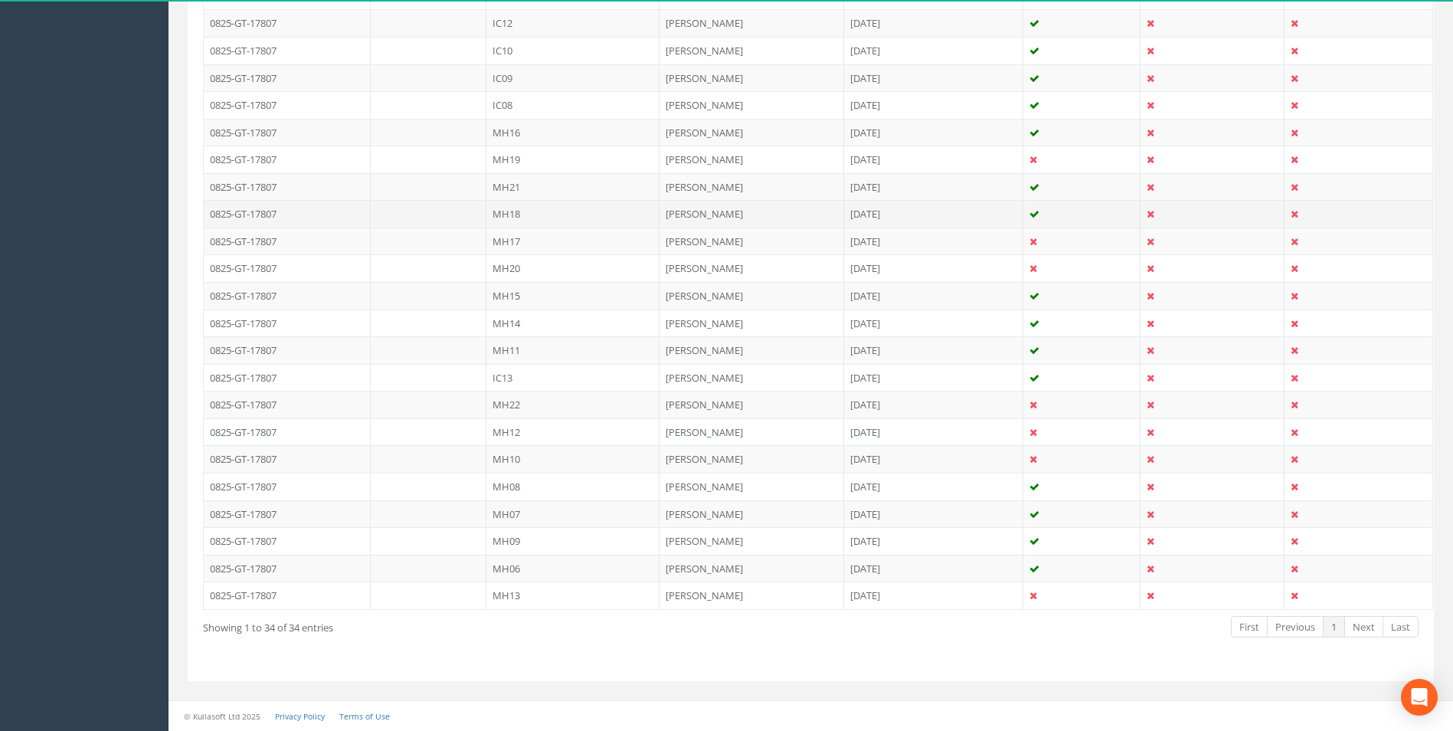
click at [542, 219] on td "MH18" at bounding box center [572, 214] width 173 height 28
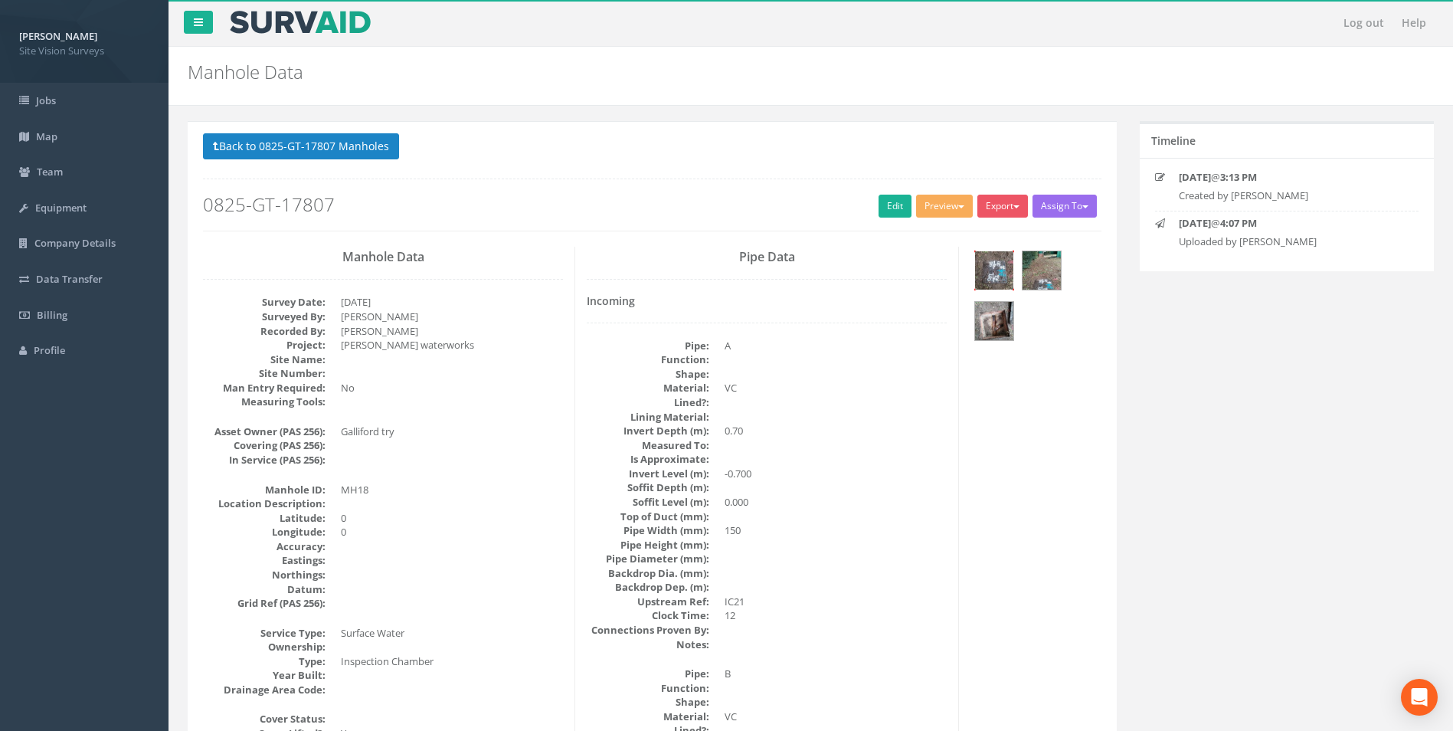
click at [989, 277] on img at bounding box center [994, 270] width 38 height 38
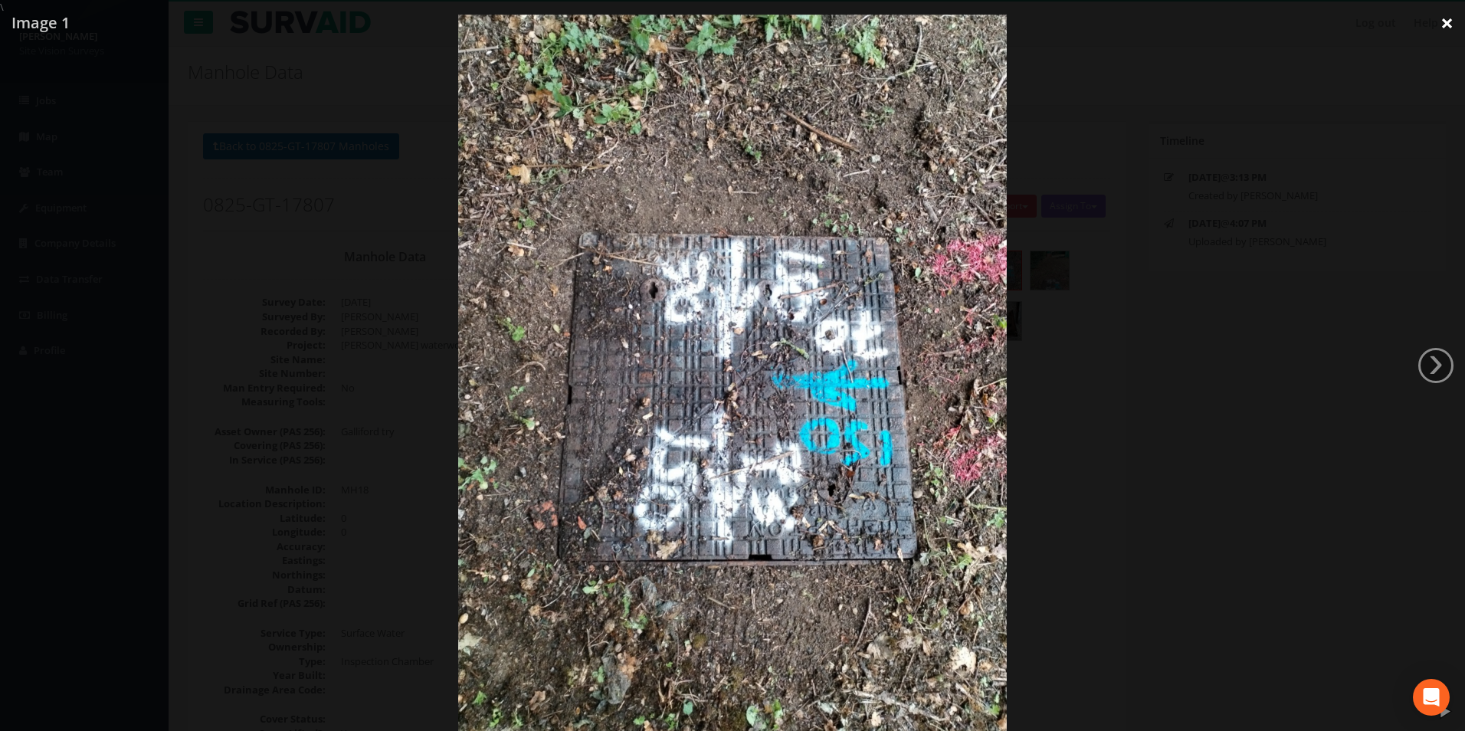
click at [1443, 28] on link "×" at bounding box center [1447, 23] width 36 height 46
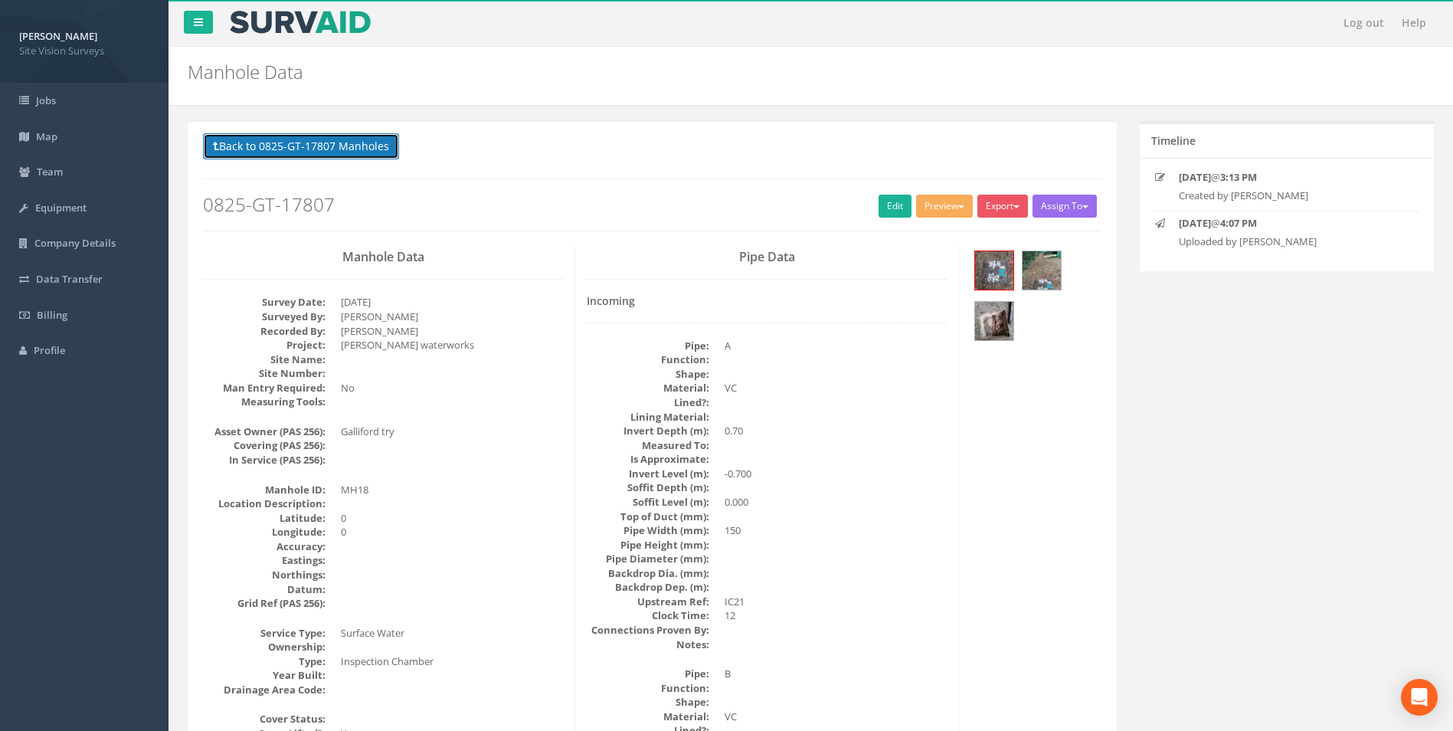
click at [341, 141] on button "Back to 0825-GT-17807 Manholes" at bounding box center [301, 146] width 196 height 26
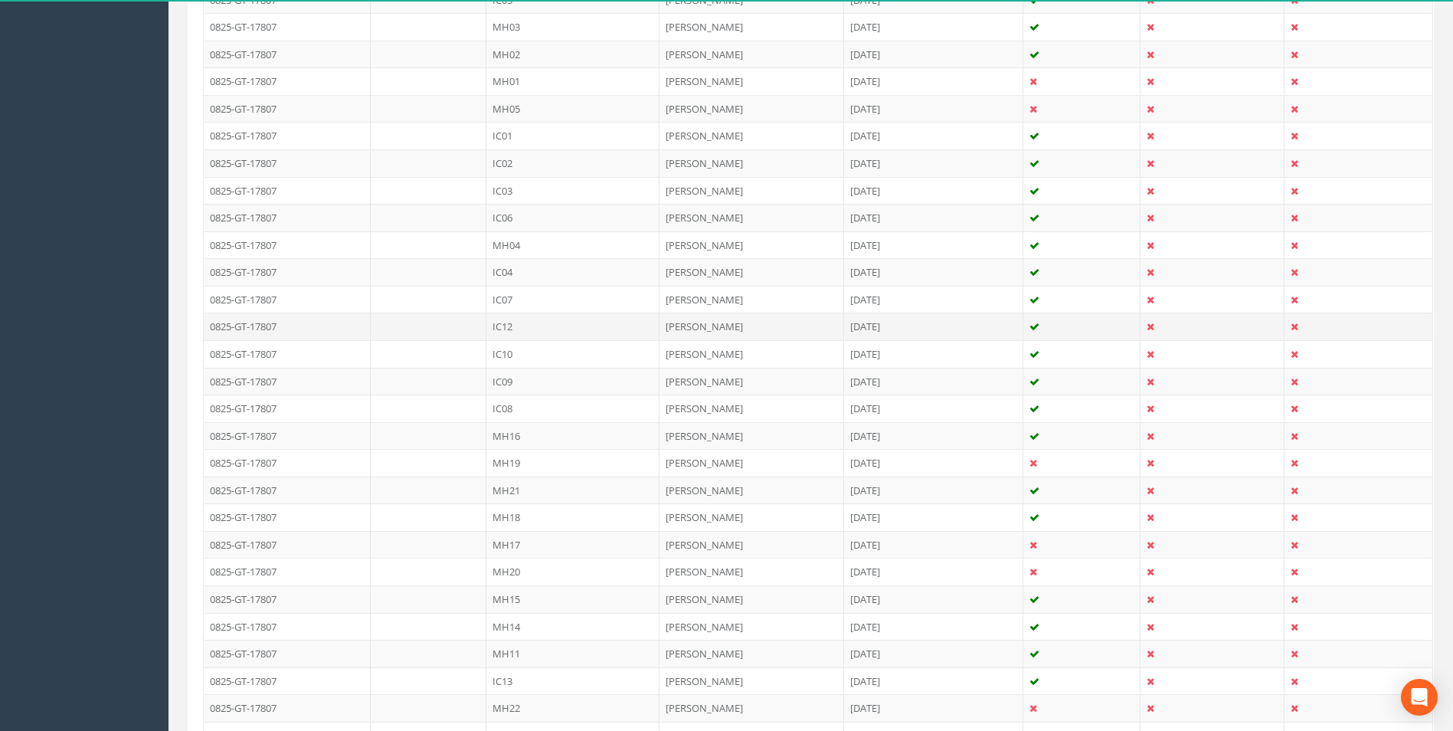
scroll to position [536, 0]
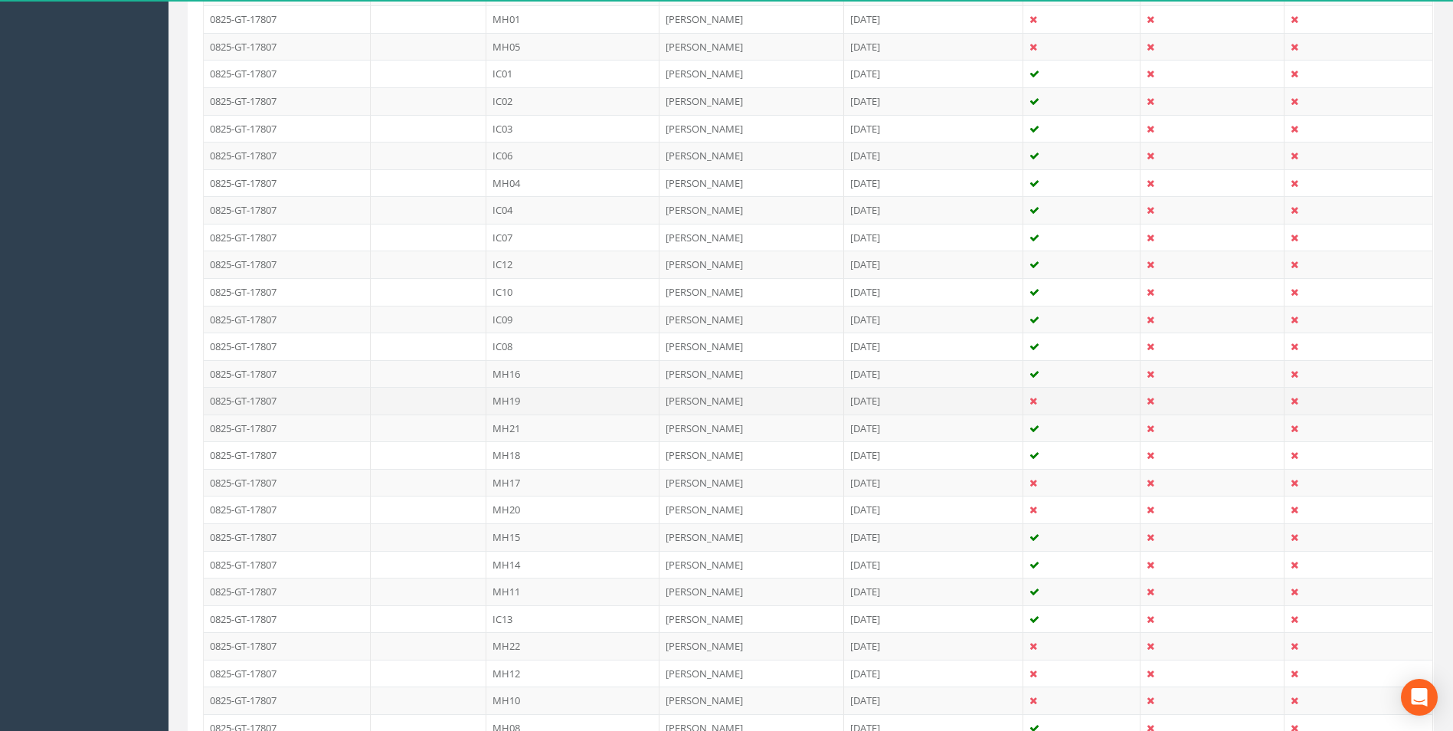
click at [558, 400] on td "MH19" at bounding box center [572, 401] width 173 height 28
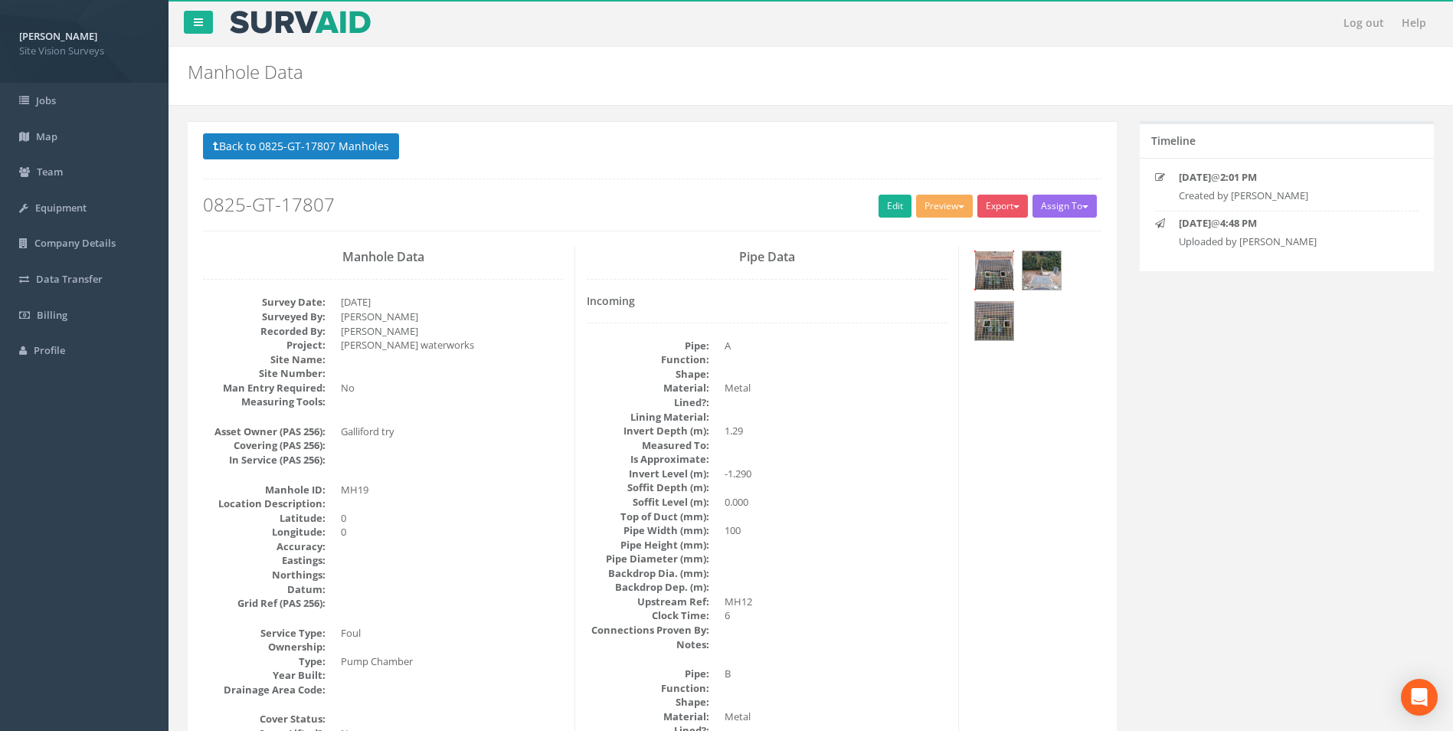
click at [1006, 277] on img at bounding box center [994, 270] width 38 height 38
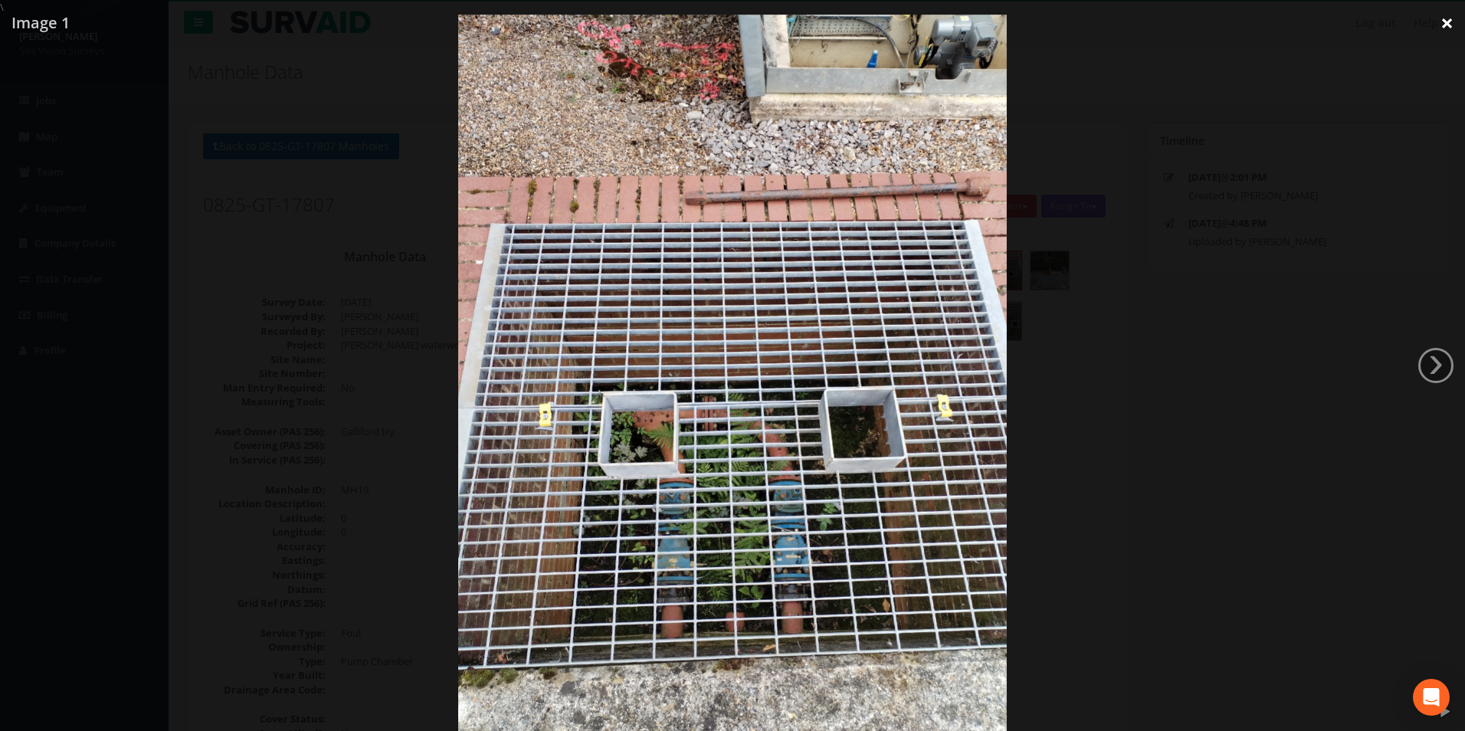
click at [1443, 26] on link "×" at bounding box center [1447, 23] width 36 height 46
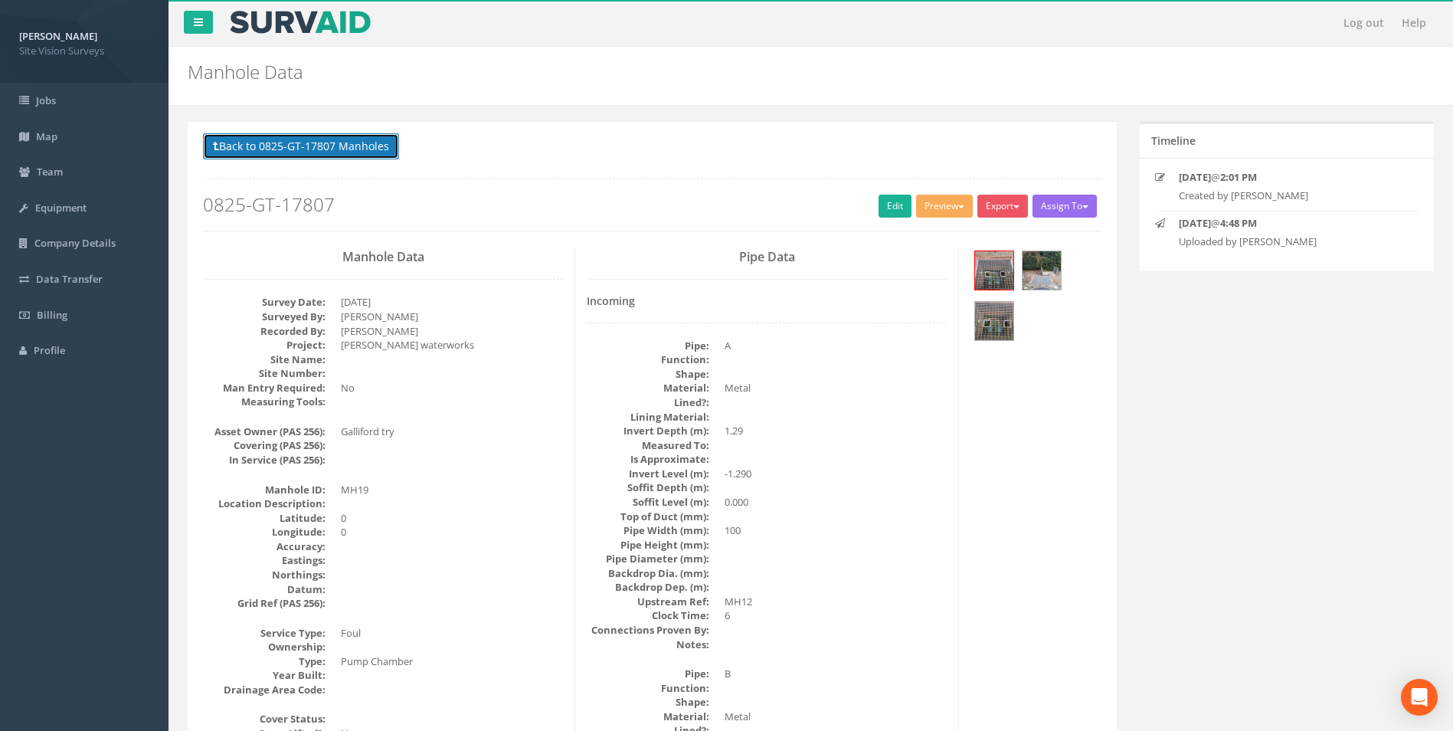
click at [310, 146] on button "Back to 0825-GT-17807 Manholes" at bounding box center [301, 146] width 196 height 26
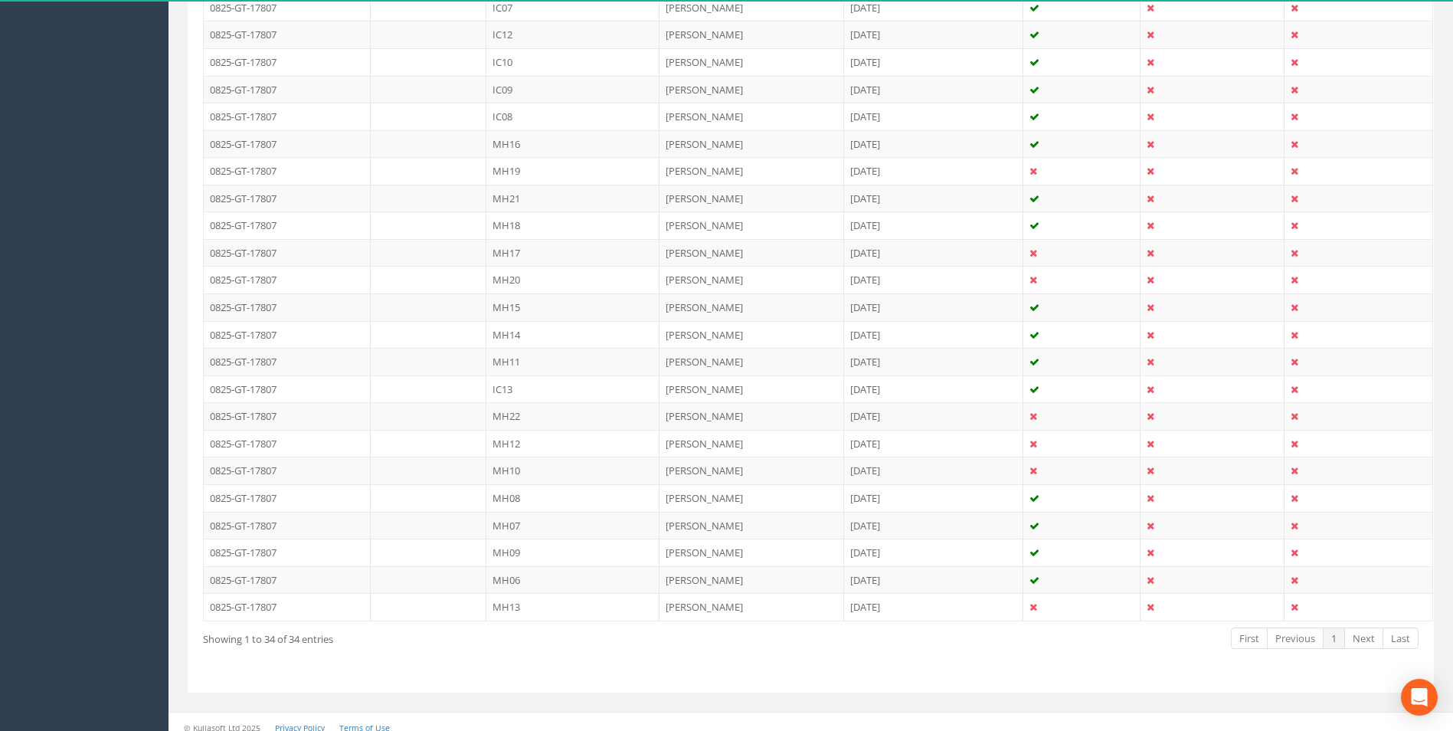
scroll to position [778, 0]
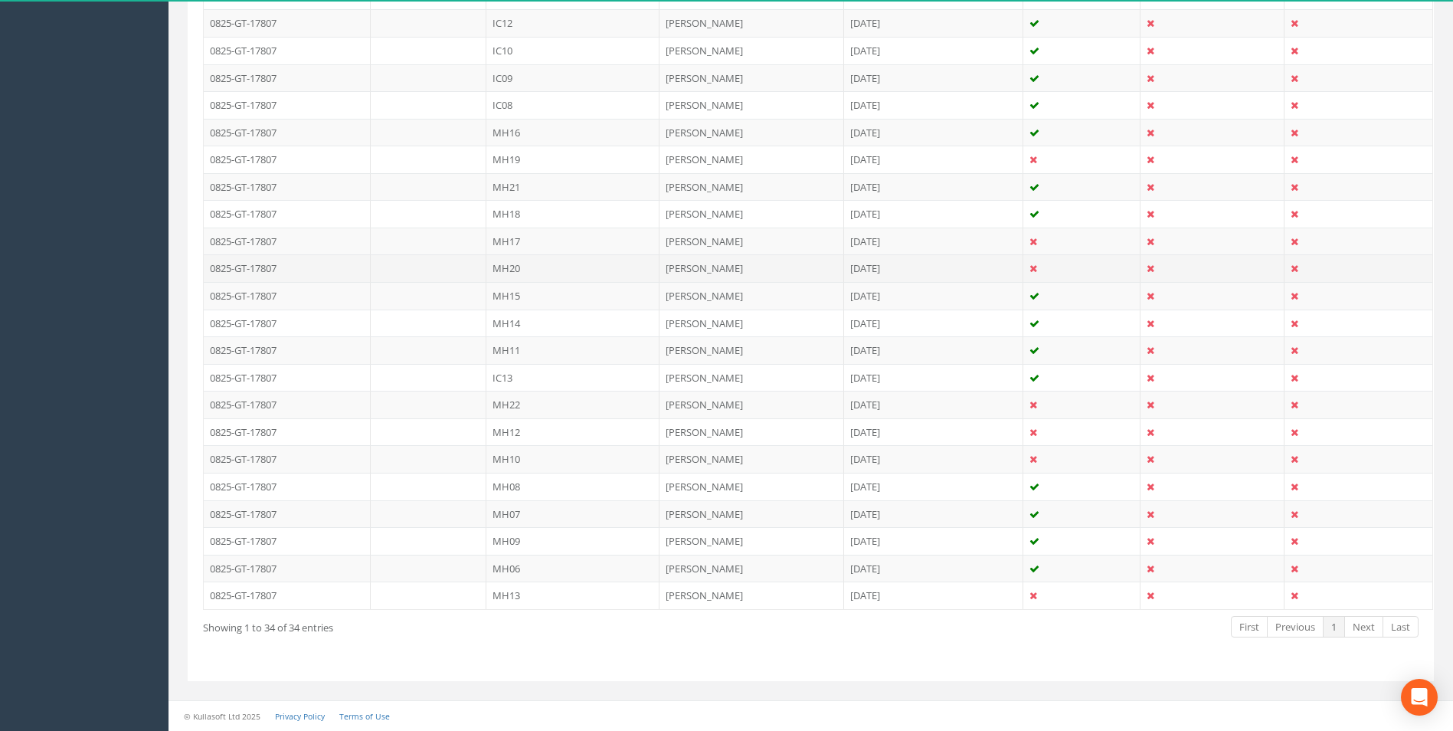
click at [567, 275] on td "MH20" at bounding box center [572, 268] width 173 height 28
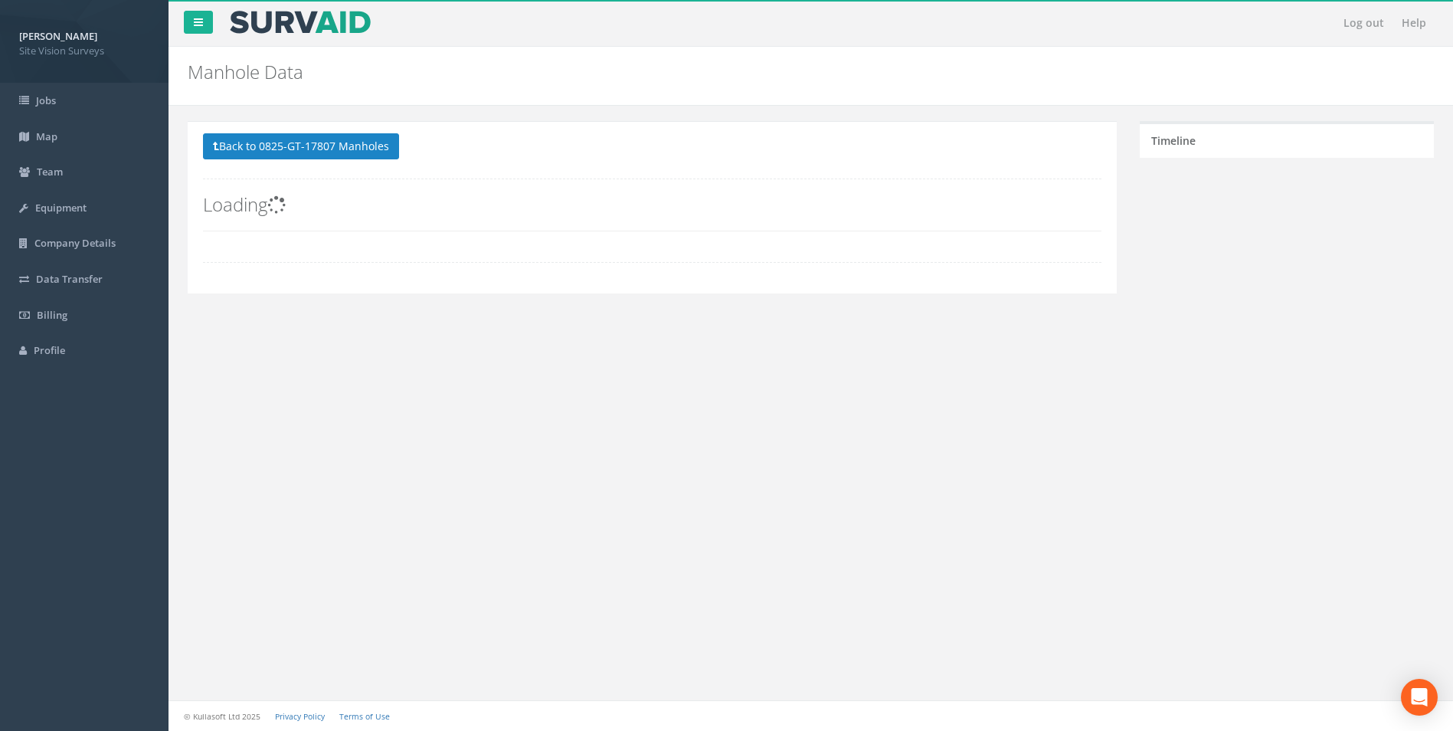
scroll to position [0, 0]
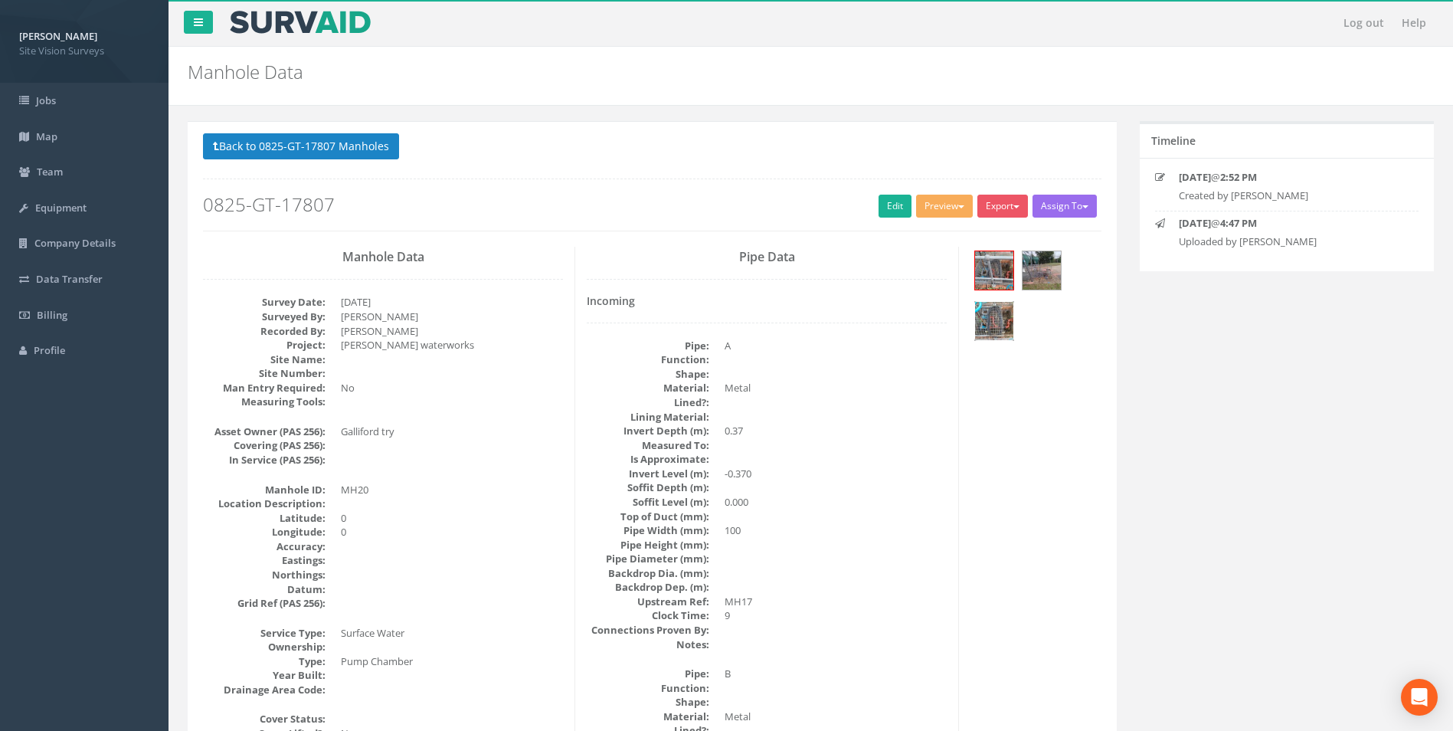
click at [986, 310] on img at bounding box center [994, 321] width 38 height 38
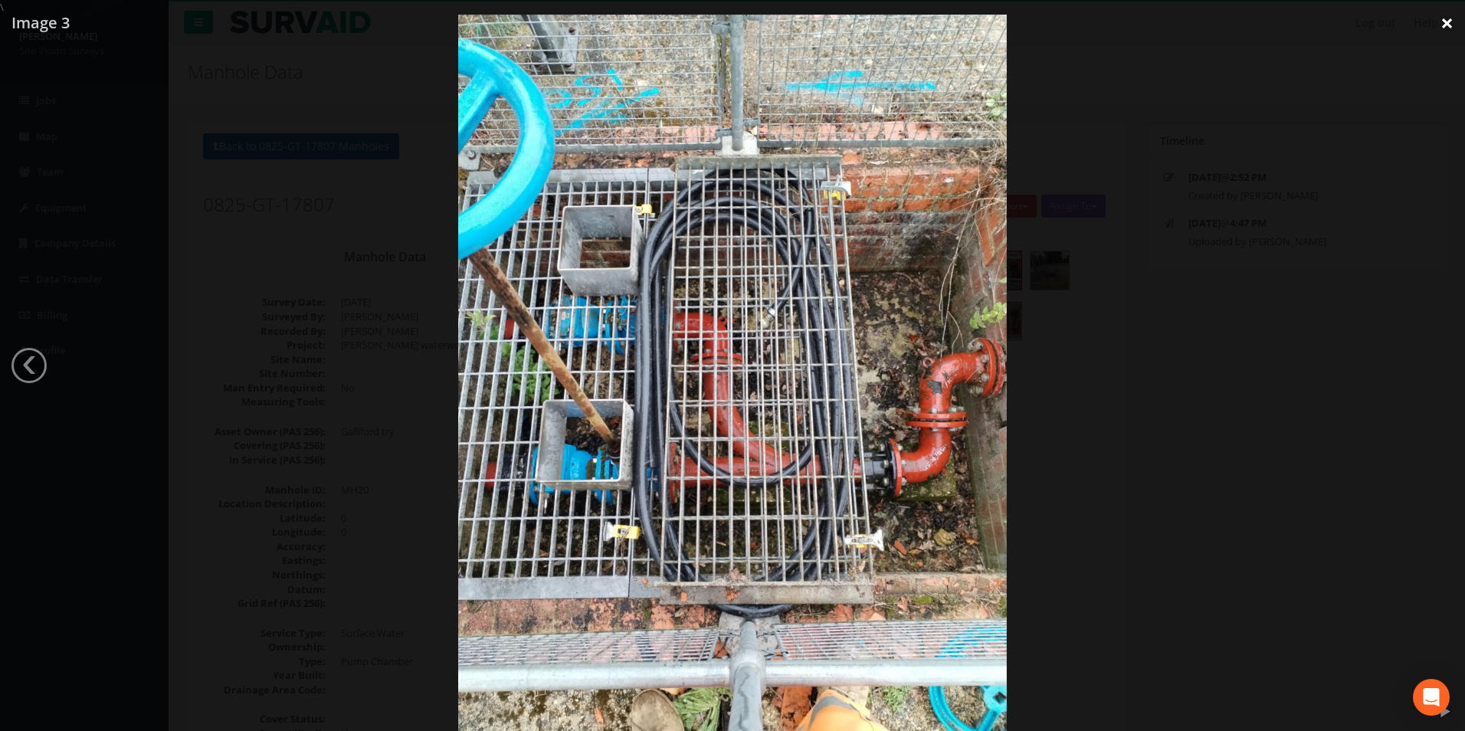
click at [1442, 24] on link "×" at bounding box center [1447, 23] width 36 height 46
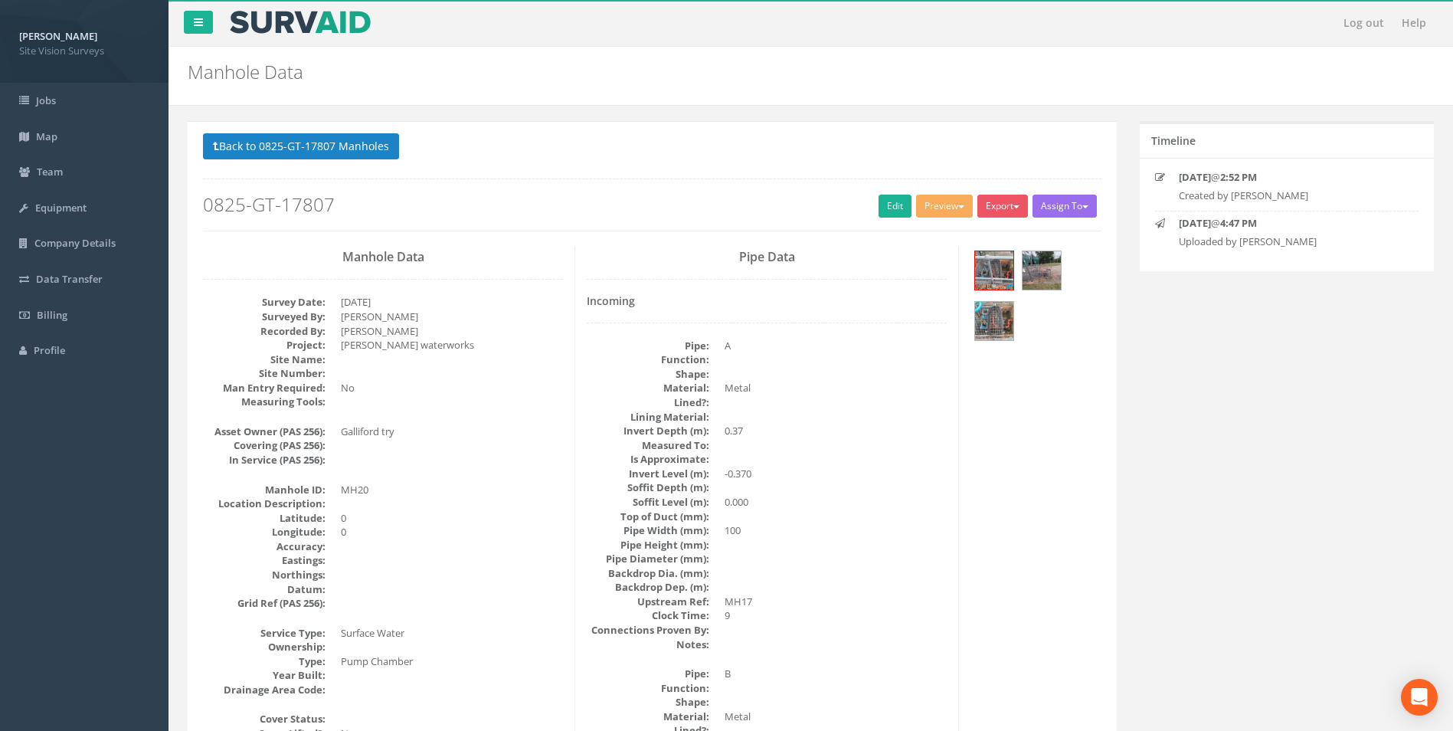
drag, startPoint x: 445, startPoint y: 160, endPoint x: 421, endPoint y: 161, distance: 23.8
click at [424, 162] on p "Back to 0825-GT-17807 Manholes Back to Map" at bounding box center [652, 148] width 899 height 30
click at [373, 146] on button "Back to 0825-GT-17807 Manholes" at bounding box center [301, 146] width 196 height 26
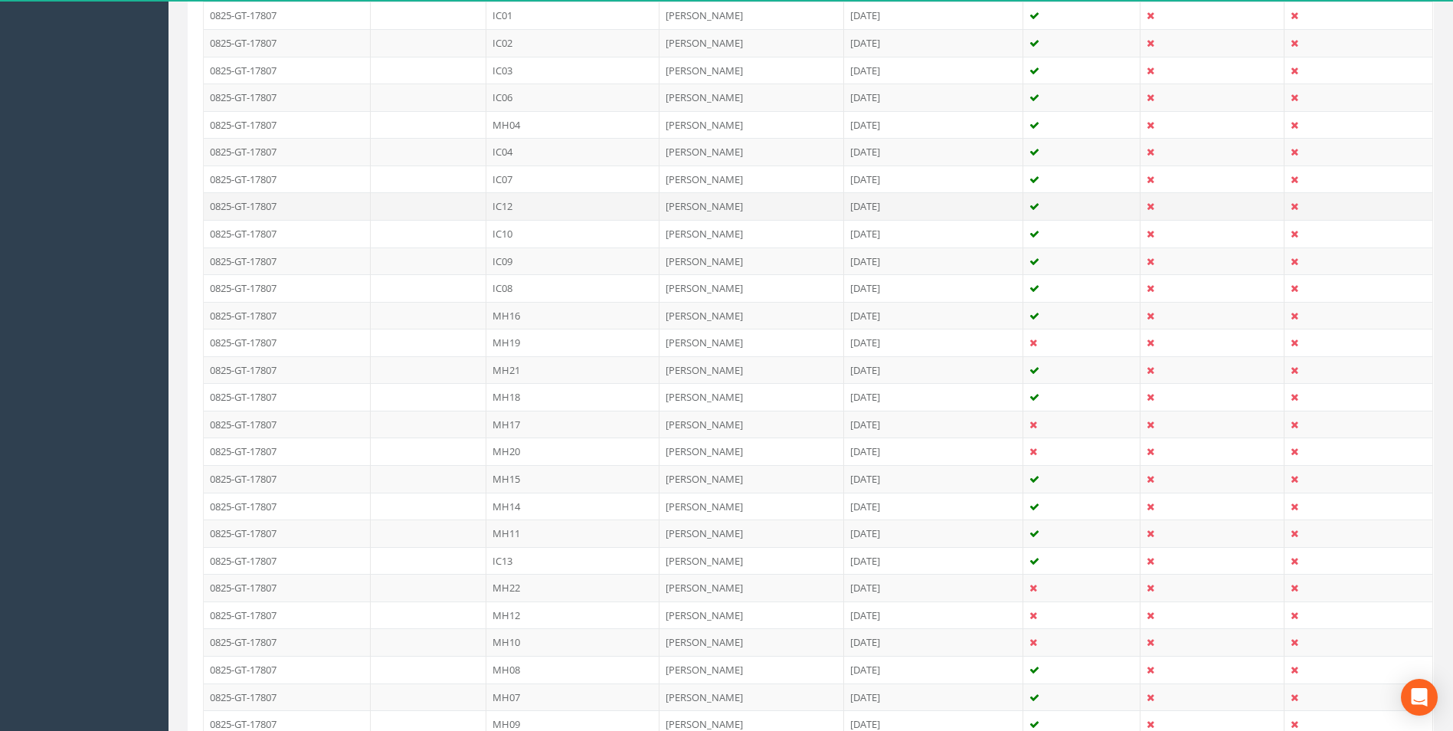
scroll to position [766, 0]
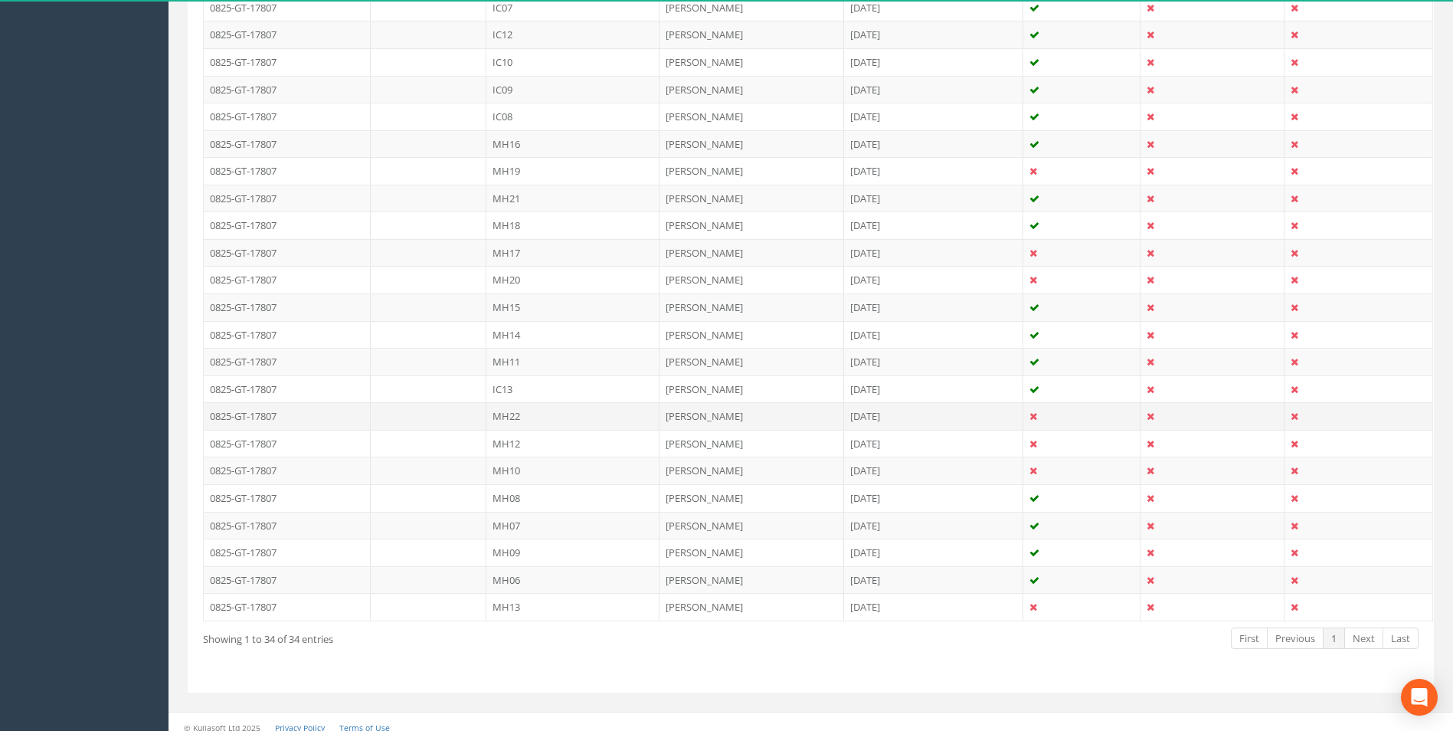
click at [651, 418] on td "MH22" at bounding box center [572, 416] width 173 height 28
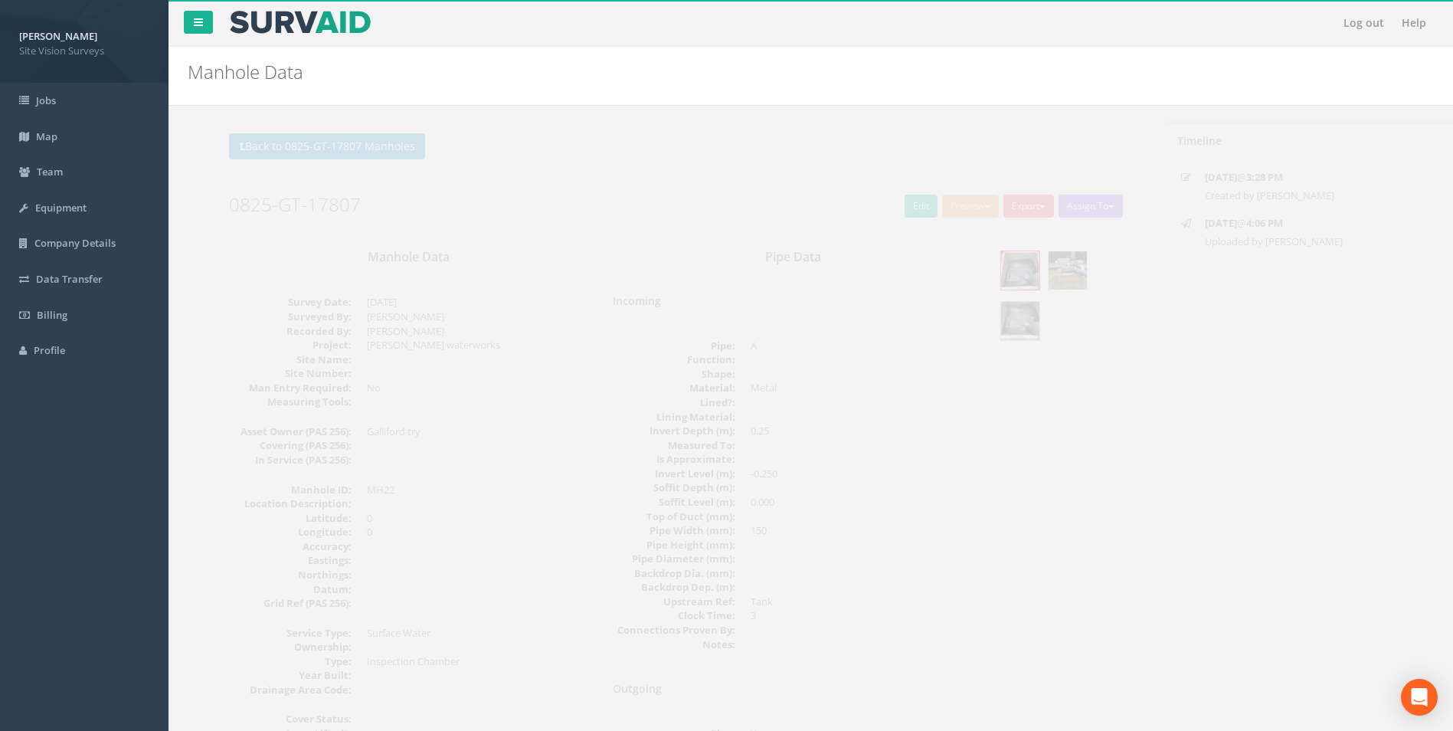
click at [1028, 267] on img at bounding box center [1042, 270] width 38 height 38
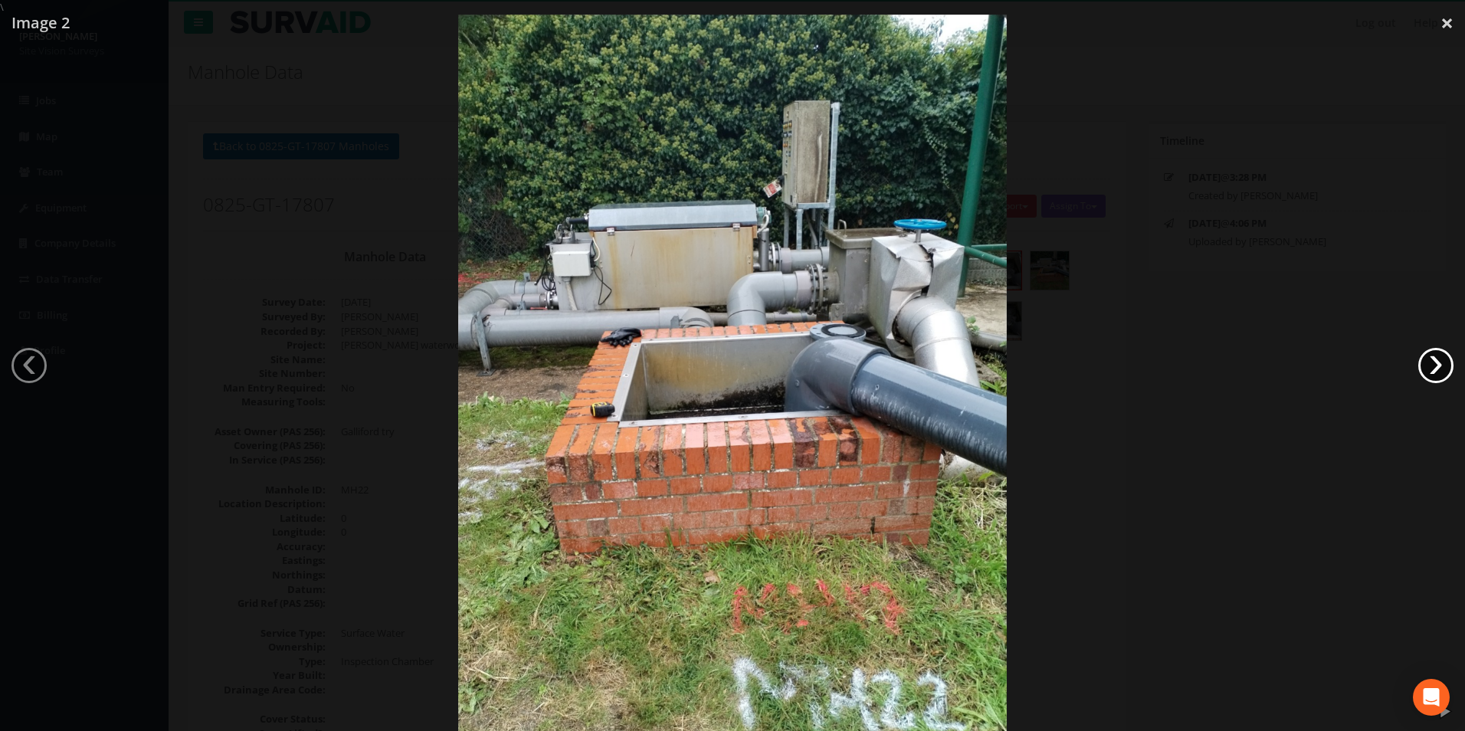
click at [1421, 364] on link "›" at bounding box center [1435, 365] width 35 height 35
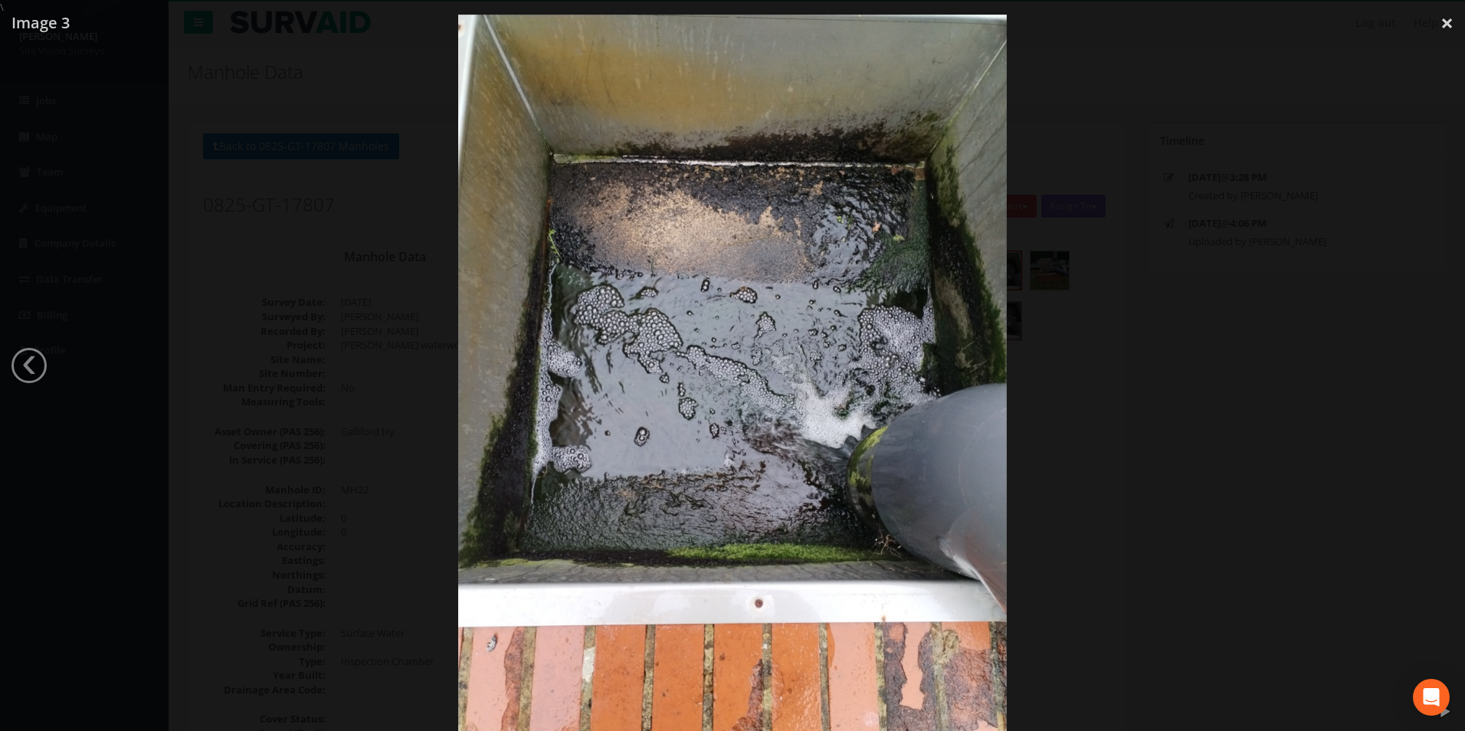
click at [1421, 364] on div at bounding box center [732, 380] width 1465 height 731
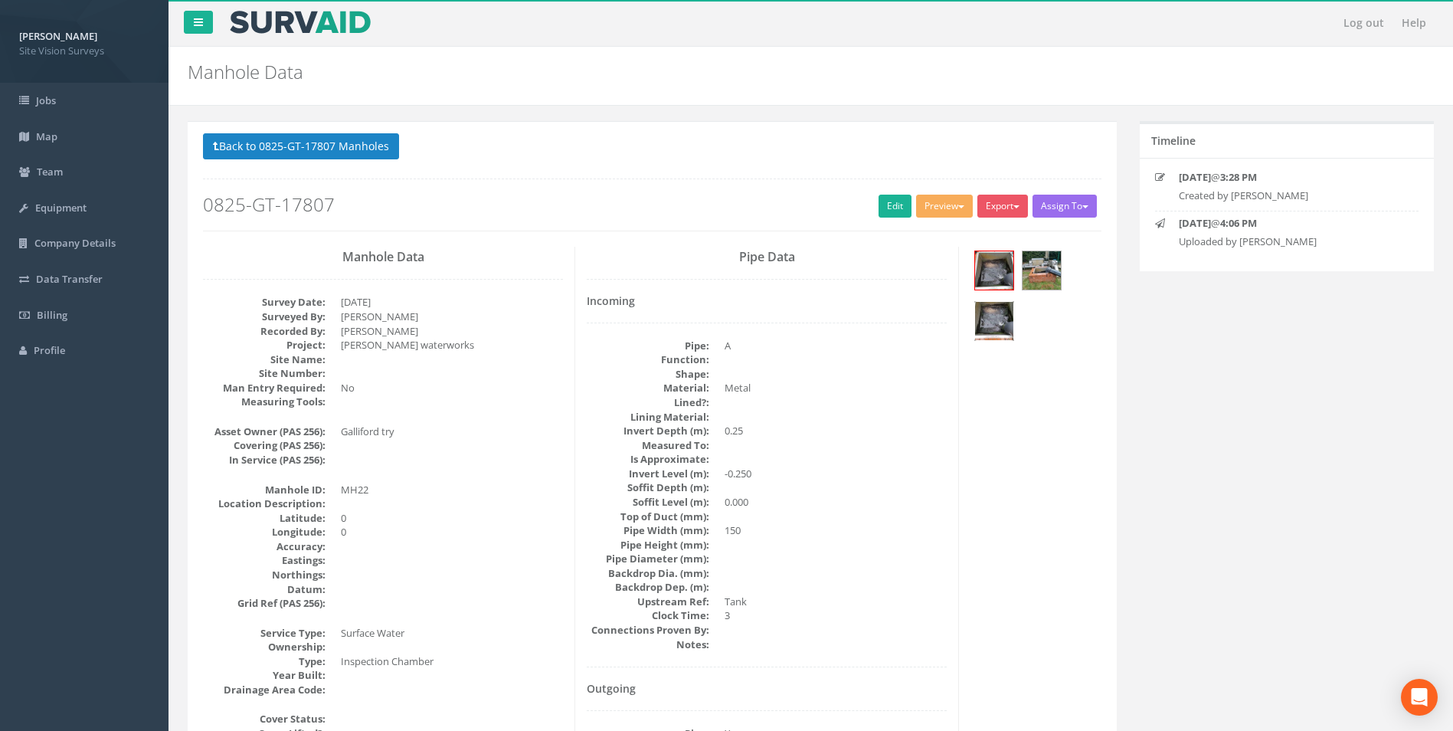
click at [992, 332] on img at bounding box center [994, 321] width 38 height 38
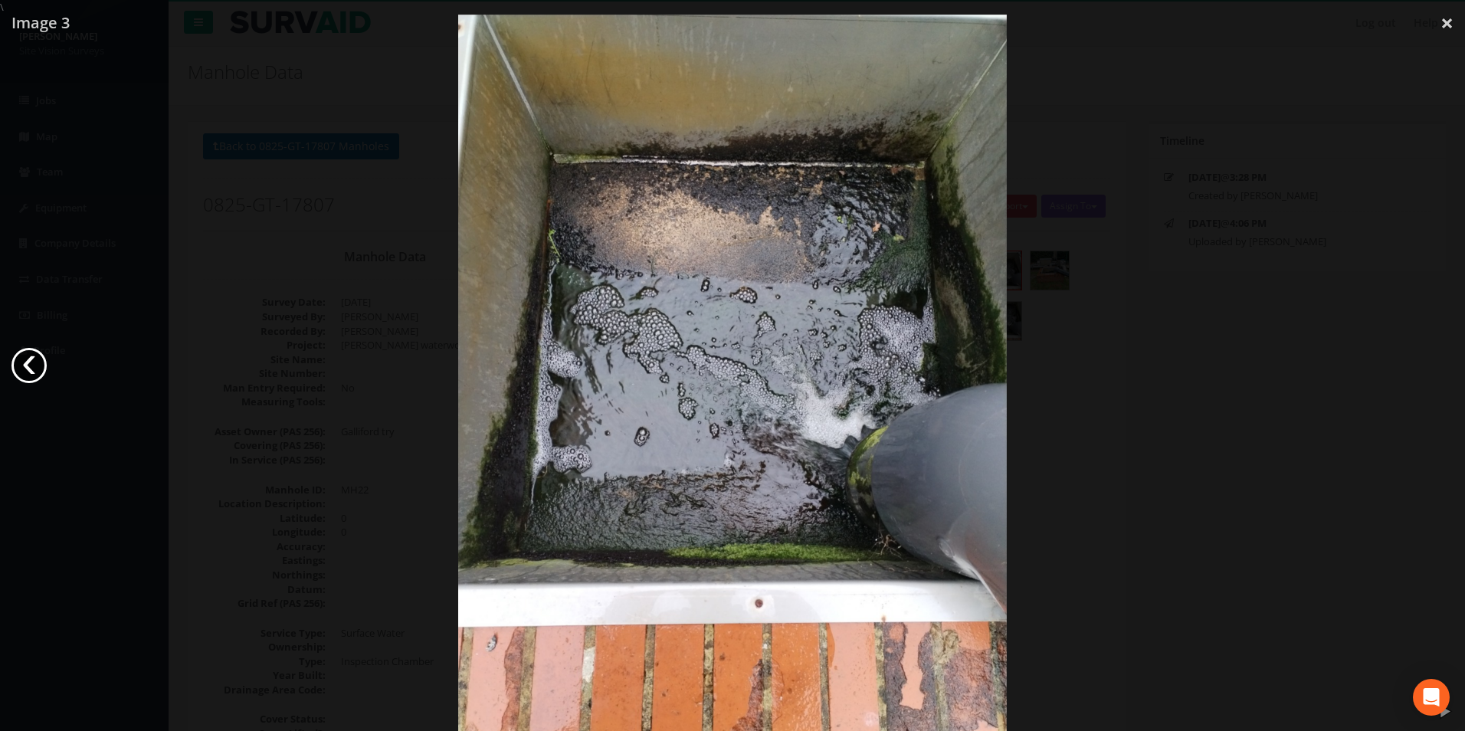
click at [40, 365] on link "‹" at bounding box center [28, 365] width 35 height 35
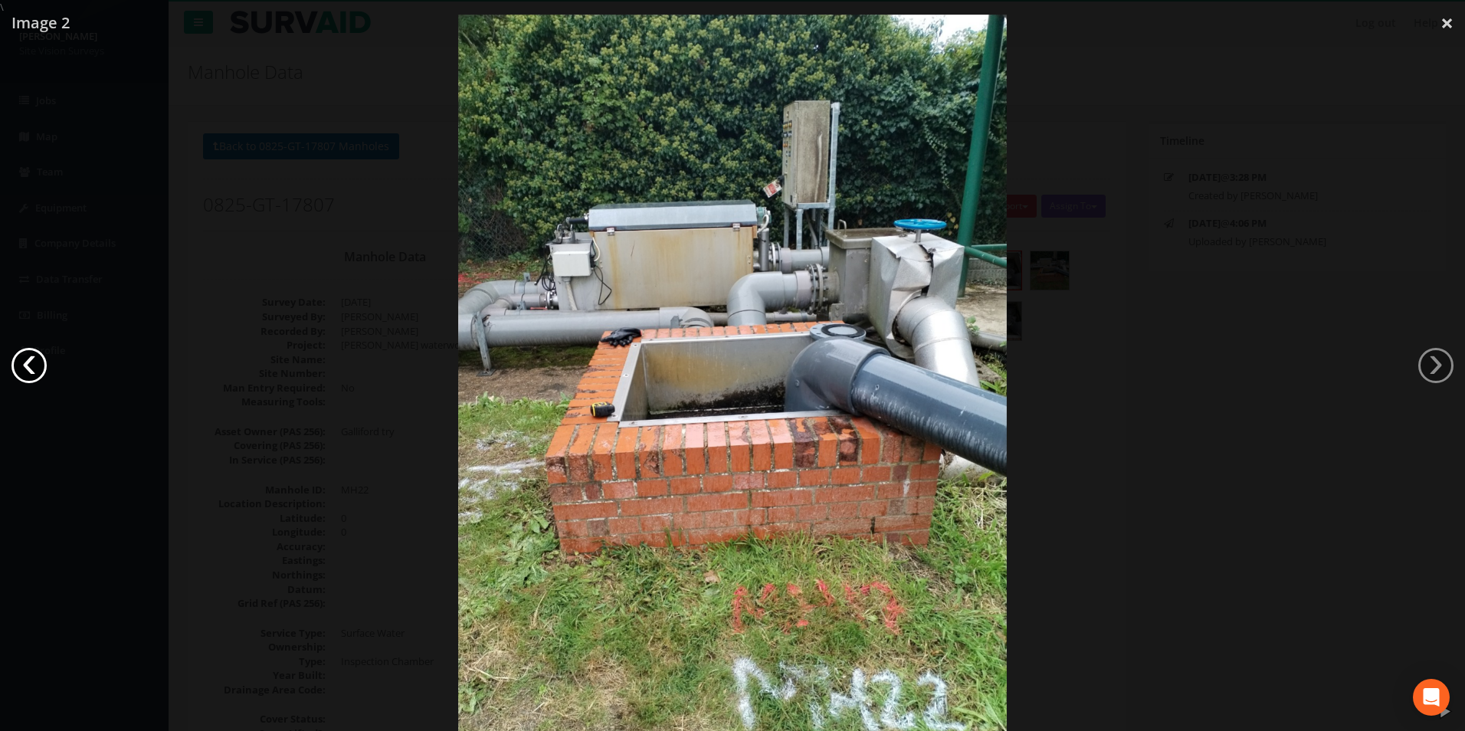
click at [40, 365] on link "‹" at bounding box center [28, 365] width 35 height 35
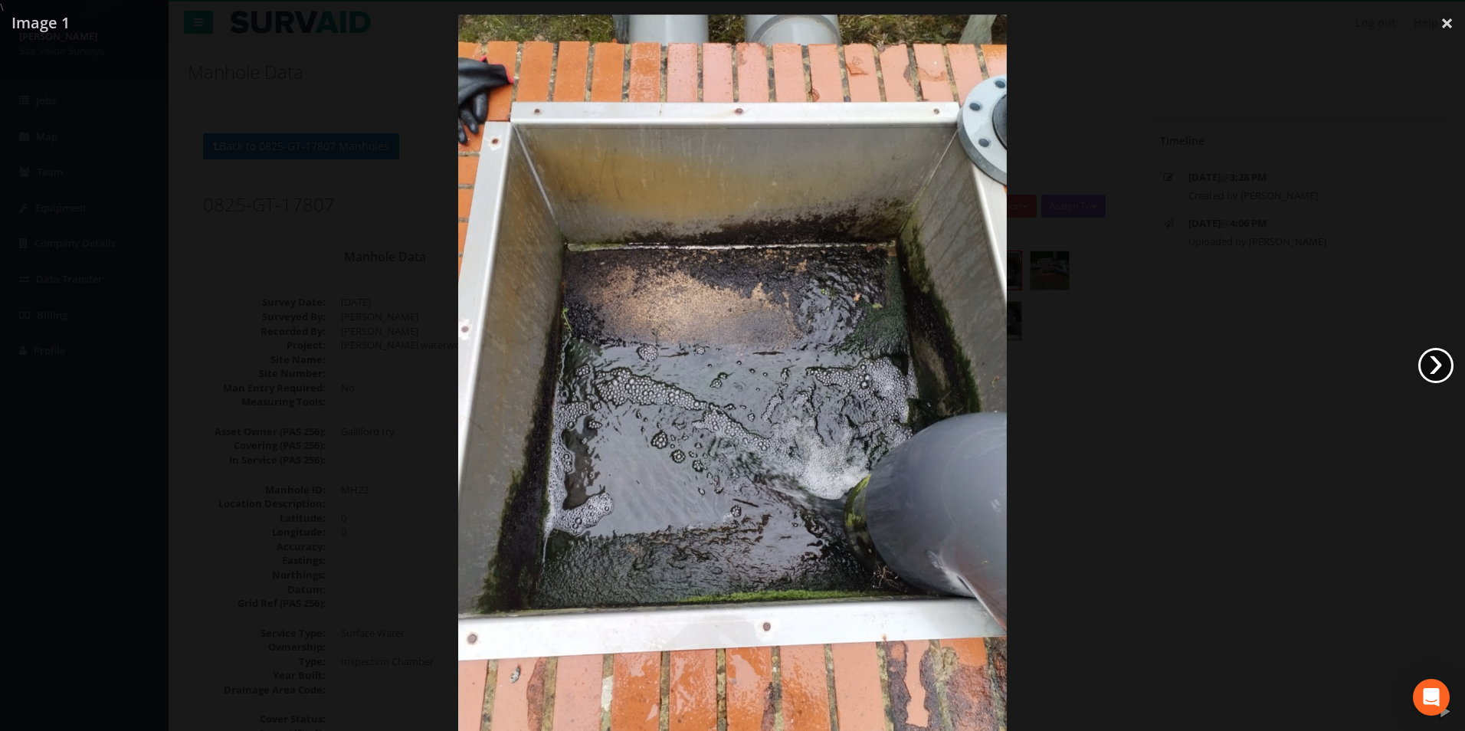
click at [1435, 370] on link "›" at bounding box center [1435, 365] width 35 height 35
